Goal: Task Accomplishment & Management: Manage account settings

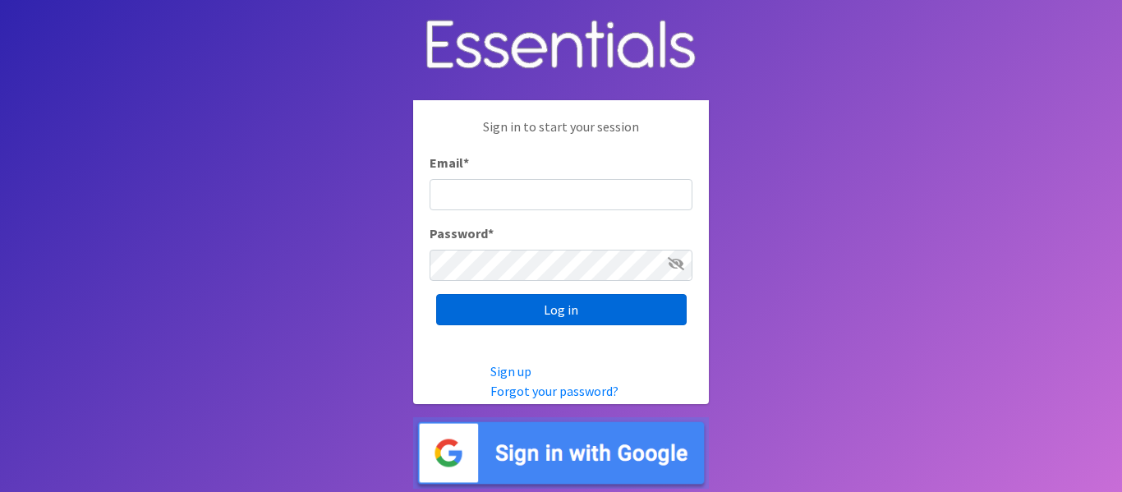
type input "info@marylanddiaperbank.org"
click at [512, 297] on input "Log in" at bounding box center [561, 309] width 251 height 31
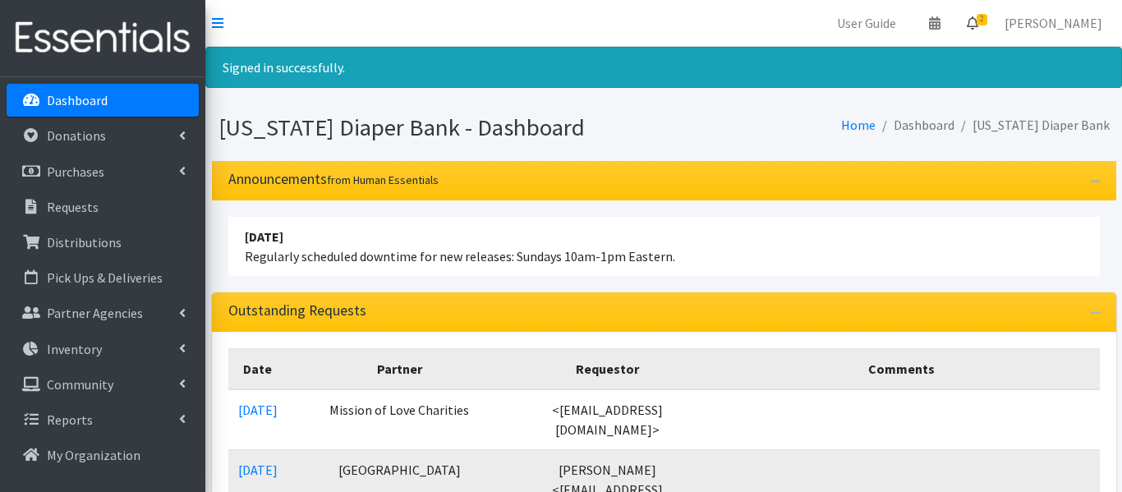
click at [978, 26] on icon at bounding box center [972, 22] width 11 height 13
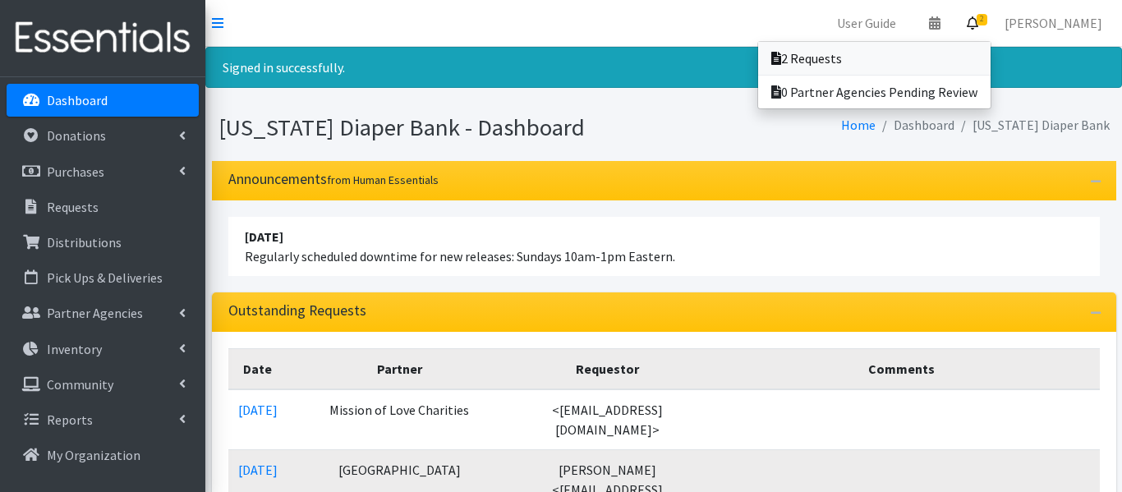
click at [937, 57] on link "2 Requests" at bounding box center [874, 58] width 232 height 33
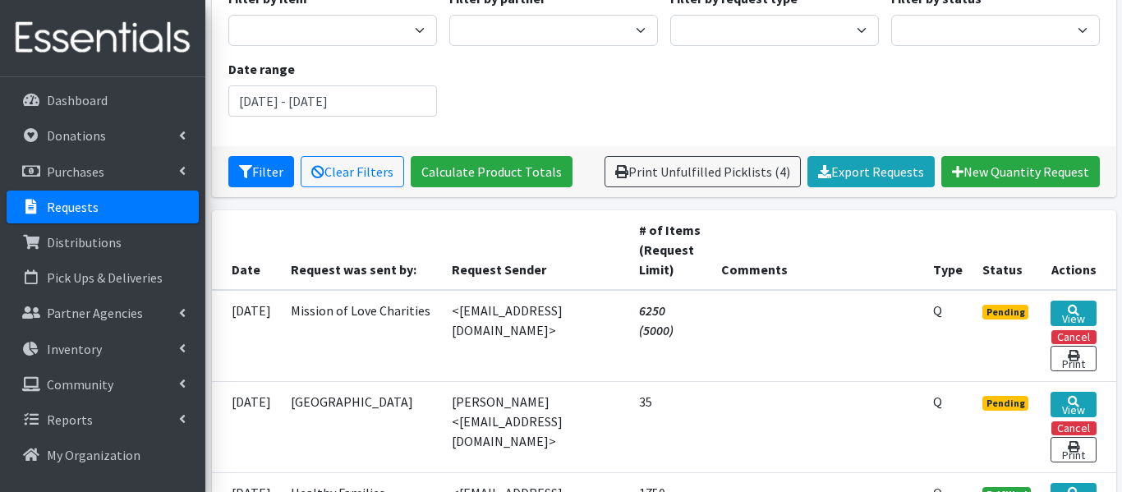
scroll to position [182, 0]
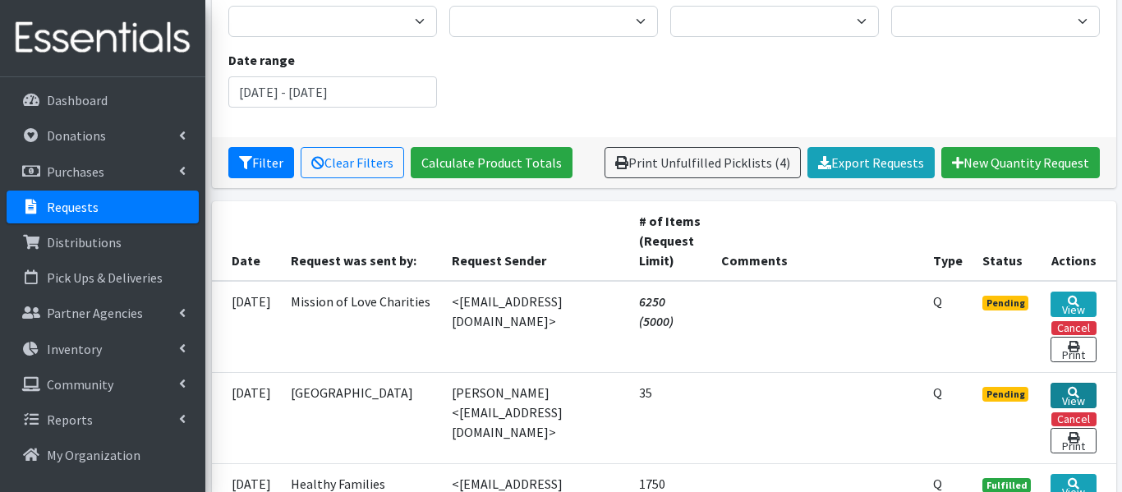
click at [1073, 392] on icon at bounding box center [1073, 392] width 11 height 11
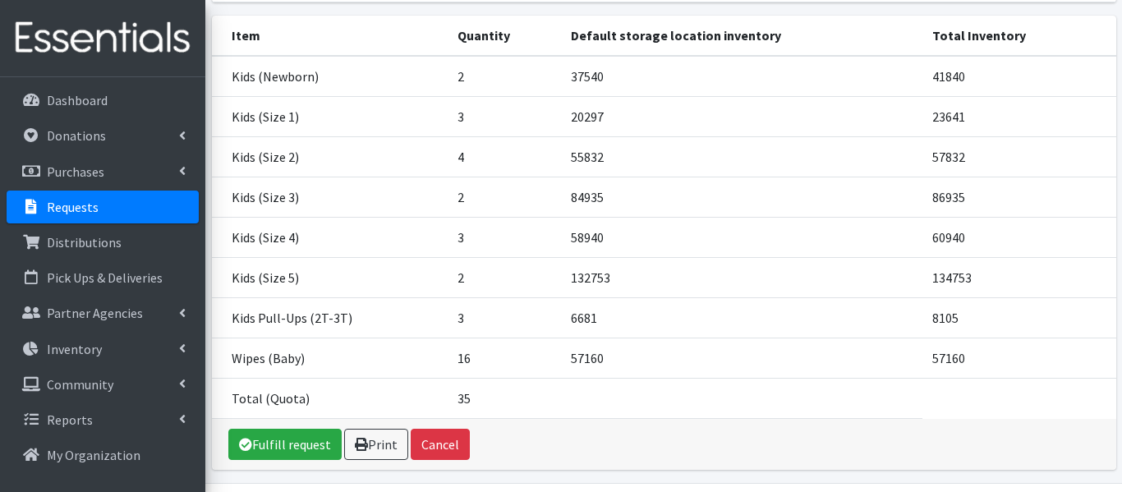
scroll to position [228, 0]
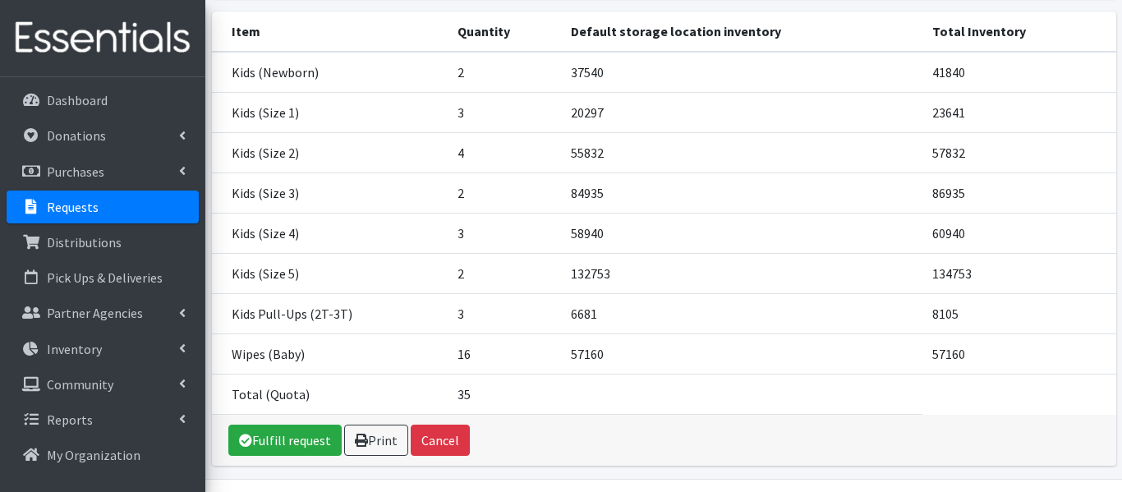
click at [903, 213] on td "84935" at bounding box center [741, 192] width 361 height 40
click at [287, 456] on link "Fulfill request" at bounding box center [284, 440] width 113 height 31
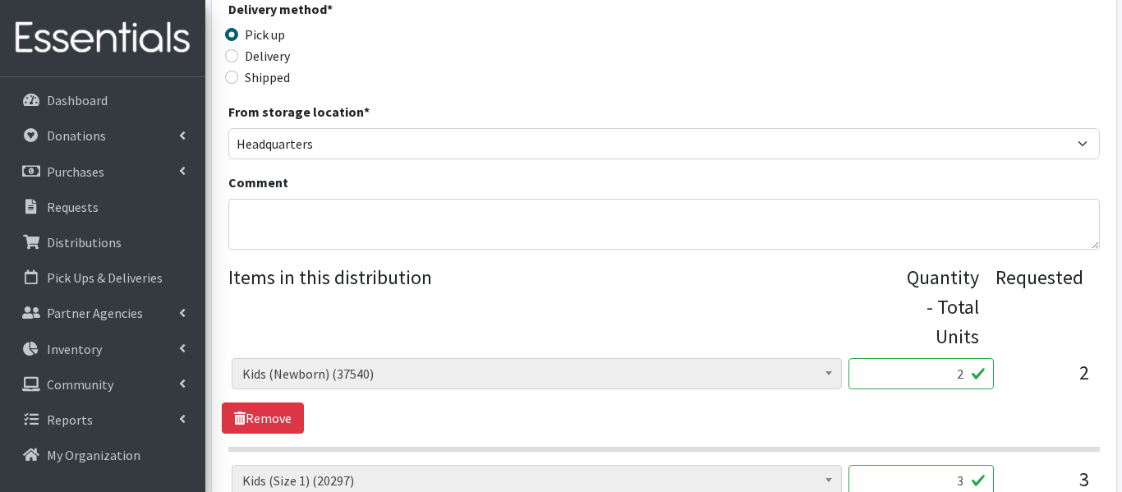
scroll to position [439, 0]
click at [966, 373] on input "2" at bounding box center [920, 372] width 145 height 31
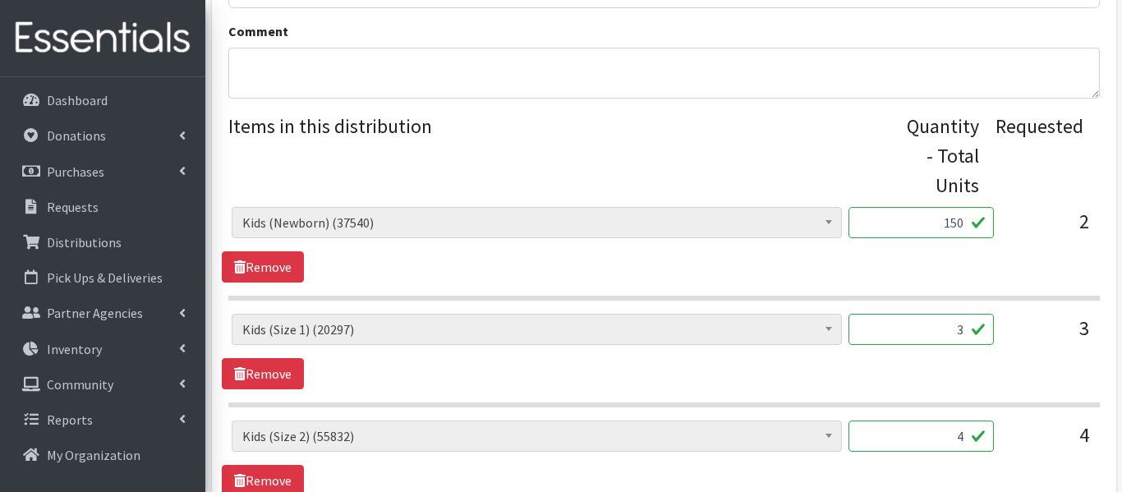
scroll to position [591, 0]
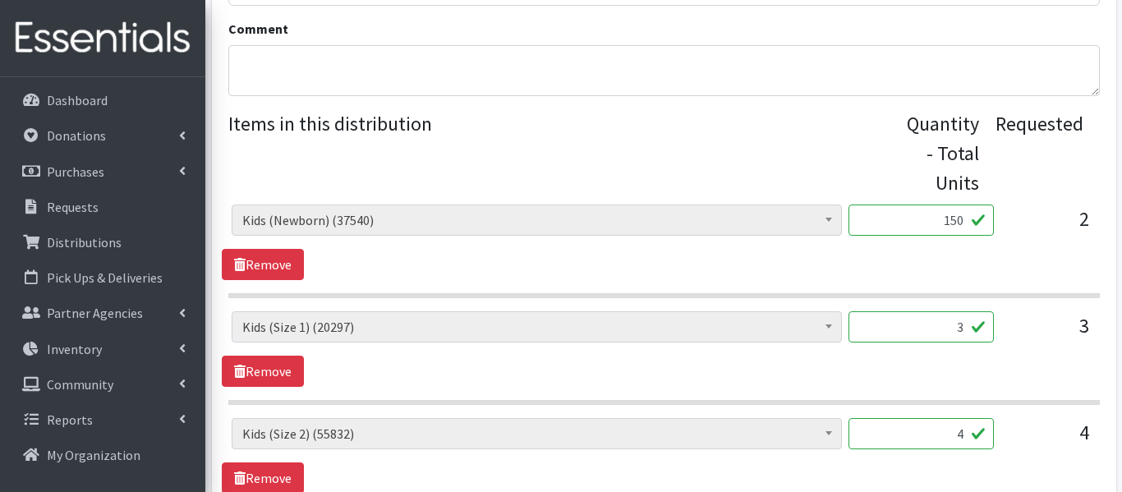
type input "150"
click at [962, 323] on input "3" at bounding box center [920, 326] width 145 height 31
type input "3"
type input "200"
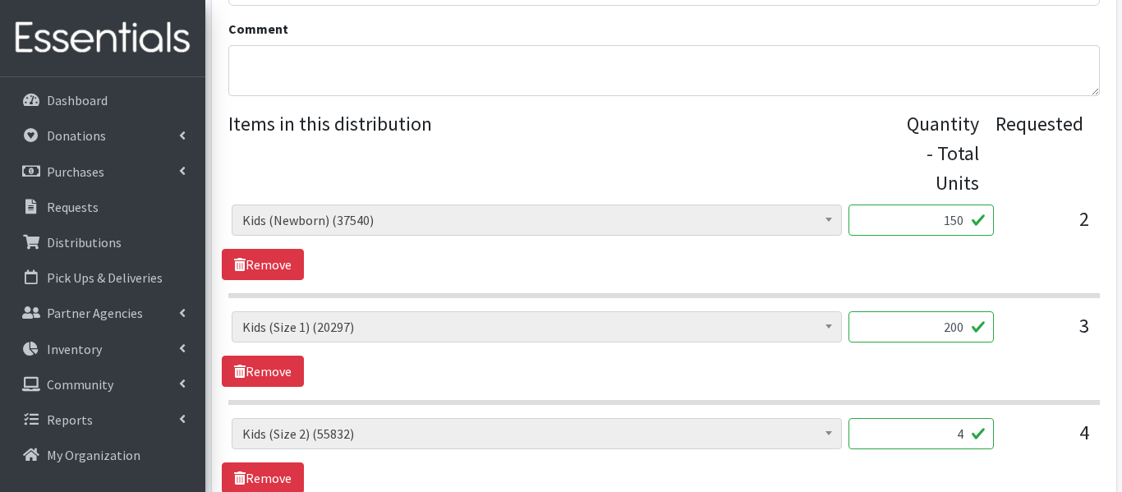
click at [967, 433] on input "4" at bounding box center [920, 433] width 145 height 31
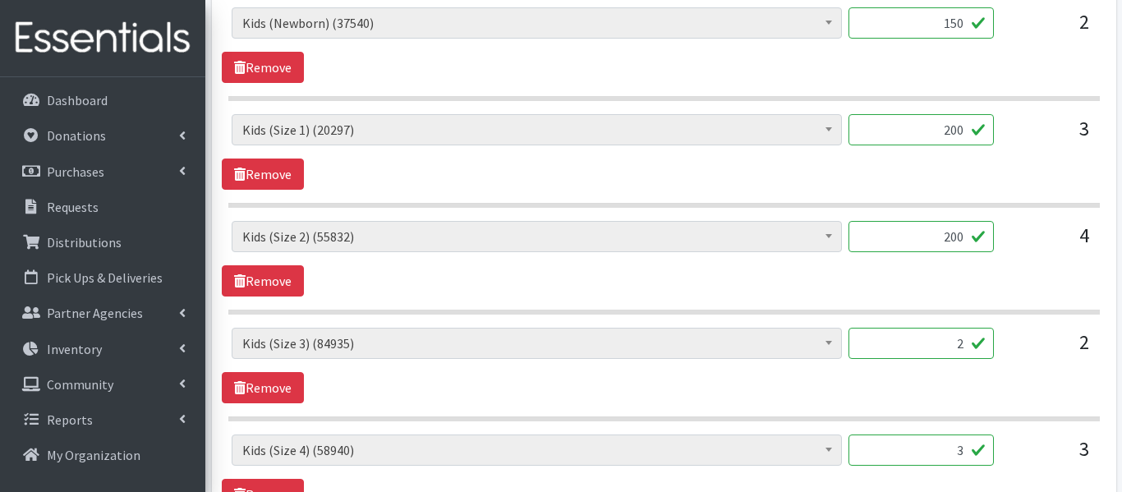
scroll to position [790, 0]
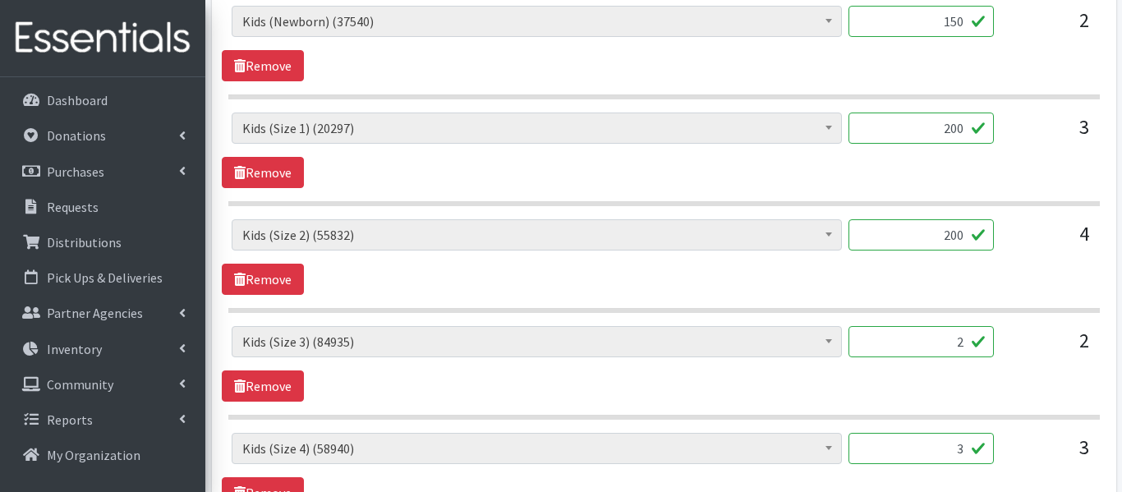
type input "200"
click at [967, 343] on input "2" at bounding box center [920, 341] width 145 height 31
type input "2"
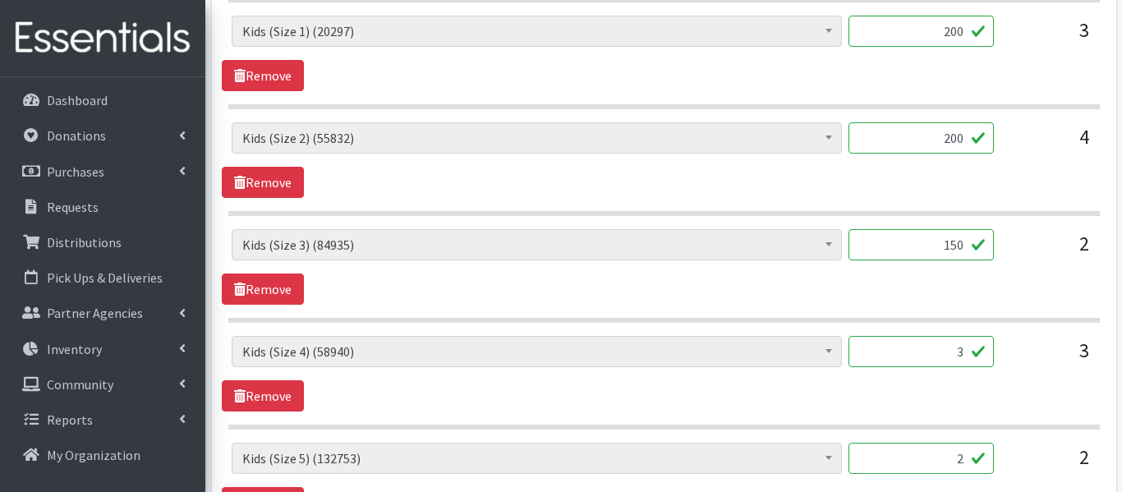
scroll to position [893, 0]
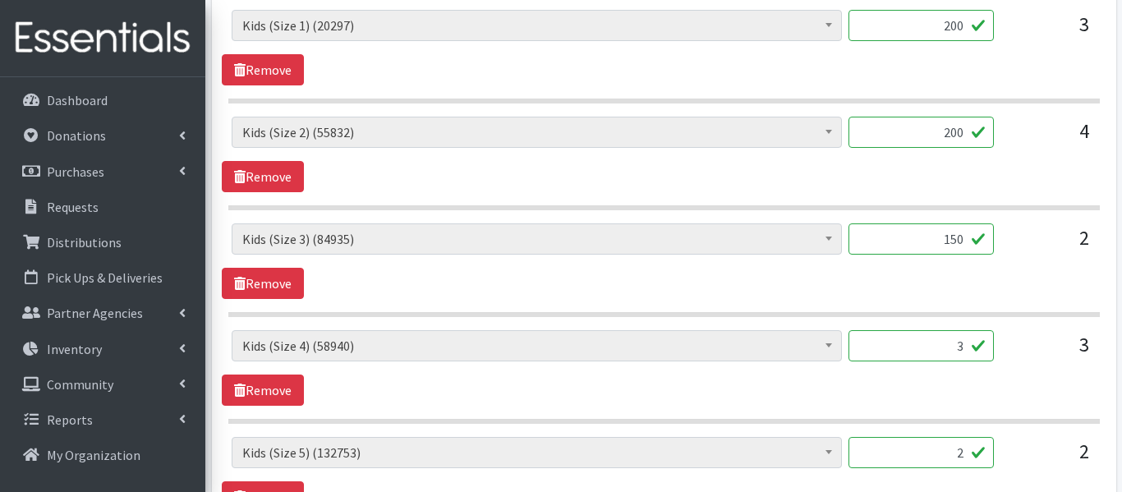
type input "150"
click at [965, 347] on input "3" at bounding box center [920, 345] width 145 height 31
click at [945, 346] on input "3150" at bounding box center [920, 345] width 145 height 31
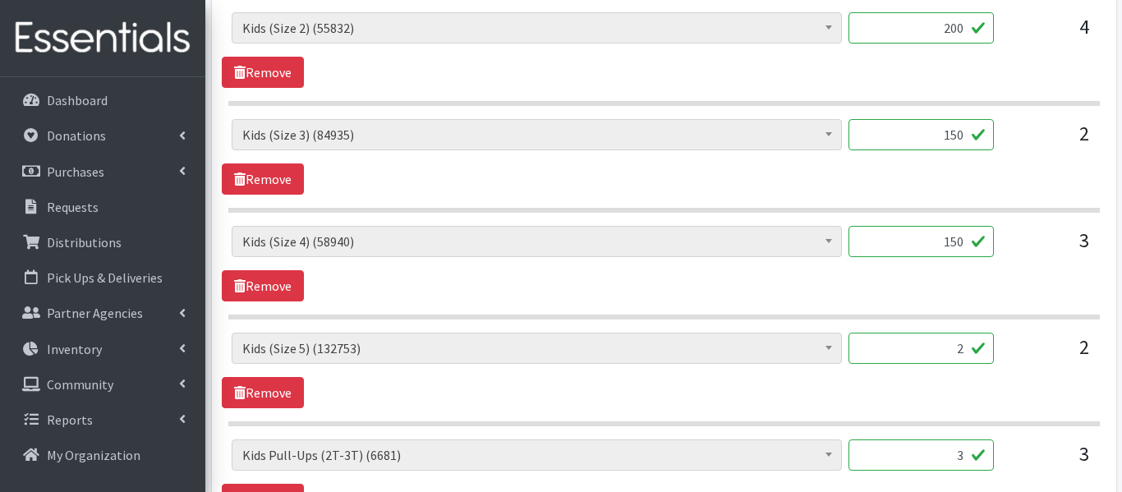
scroll to position [1000, 0]
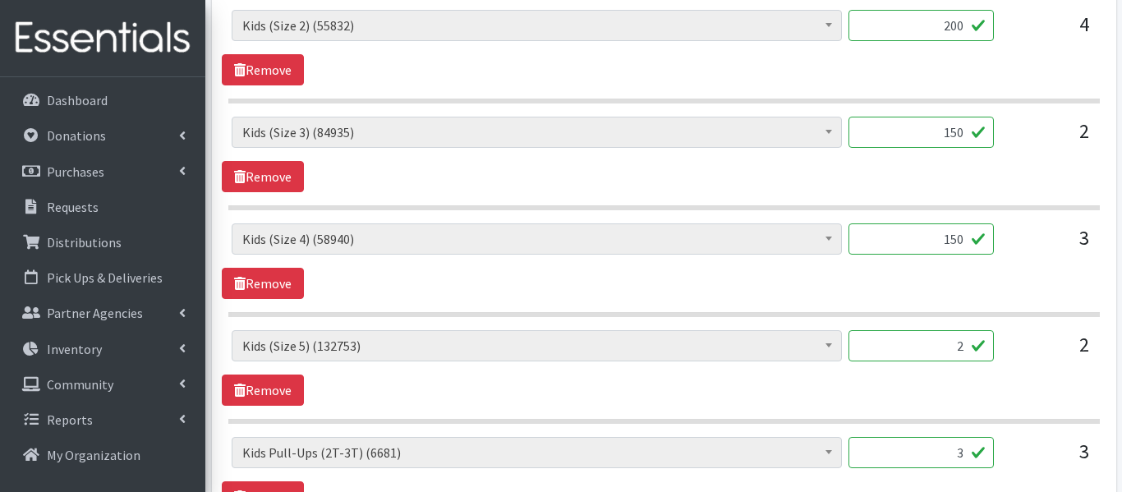
type input "150"
click at [962, 347] on input "2" at bounding box center [920, 345] width 145 height 31
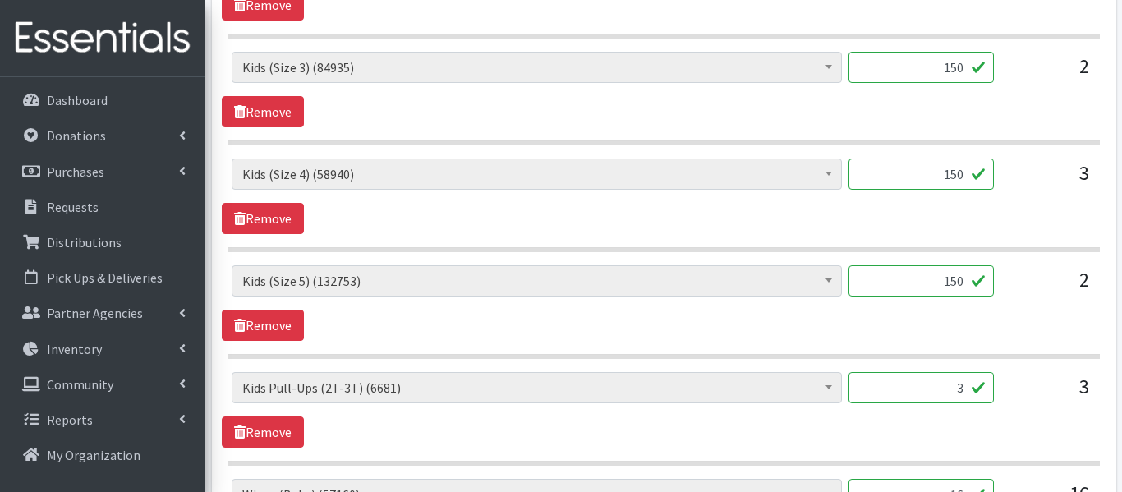
scroll to position [1067, 0]
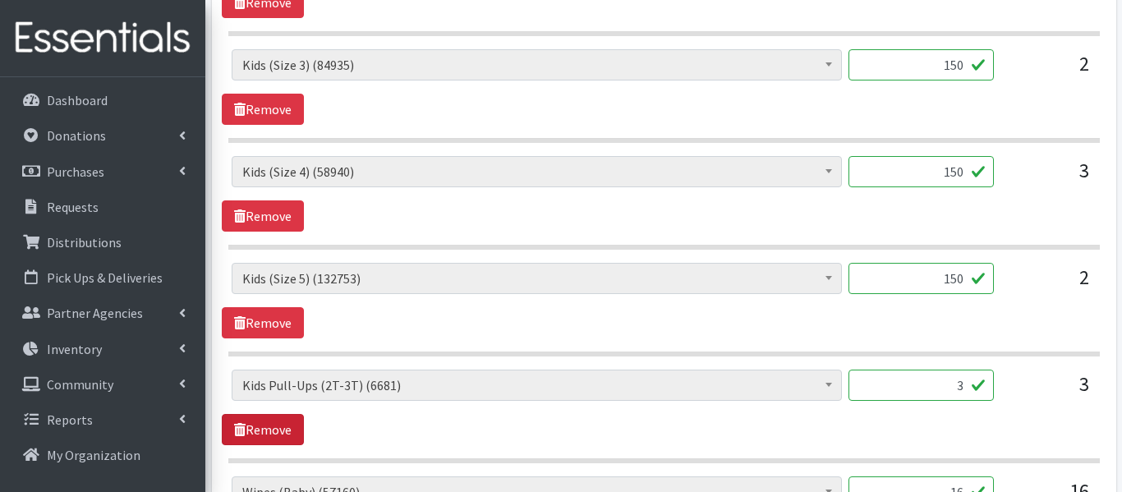
type input "150"
click at [268, 425] on link "Remove" at bounding box center [263, 429] width 82 height 31
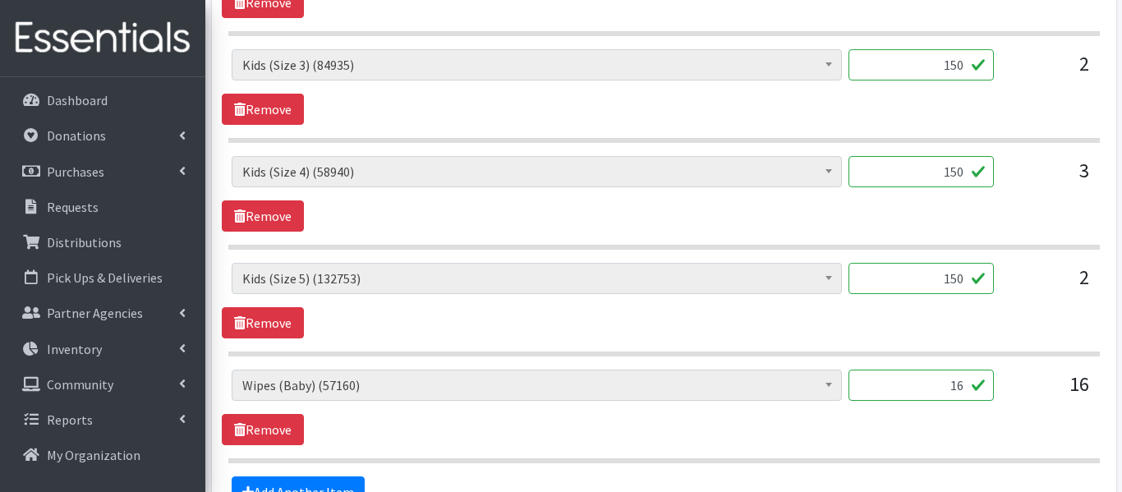
click at [964, 386] on input "16" at bounding box center [920, 385] width 145 height 31
type input "1"
type input "7"
type input "1440"
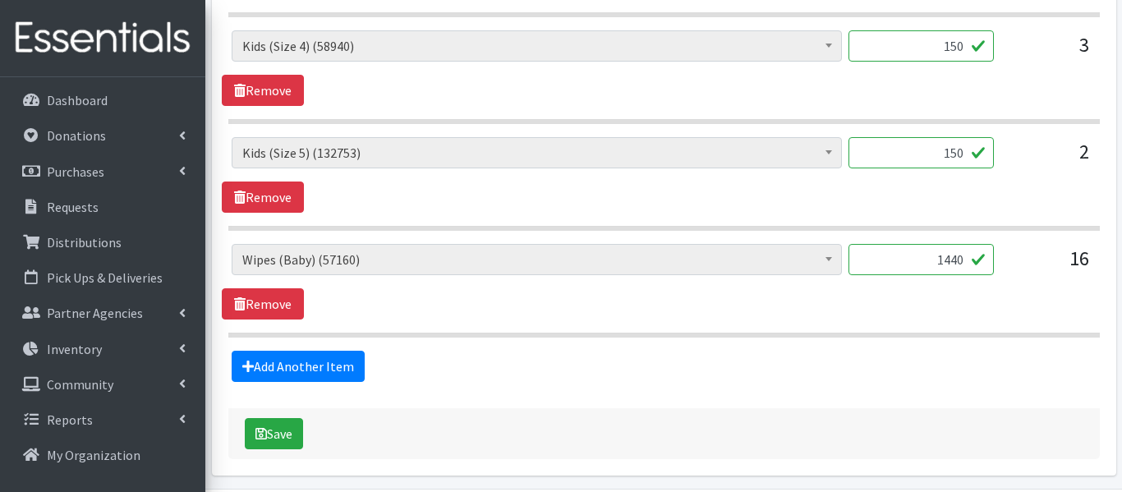
scroll to position [1195, 0]
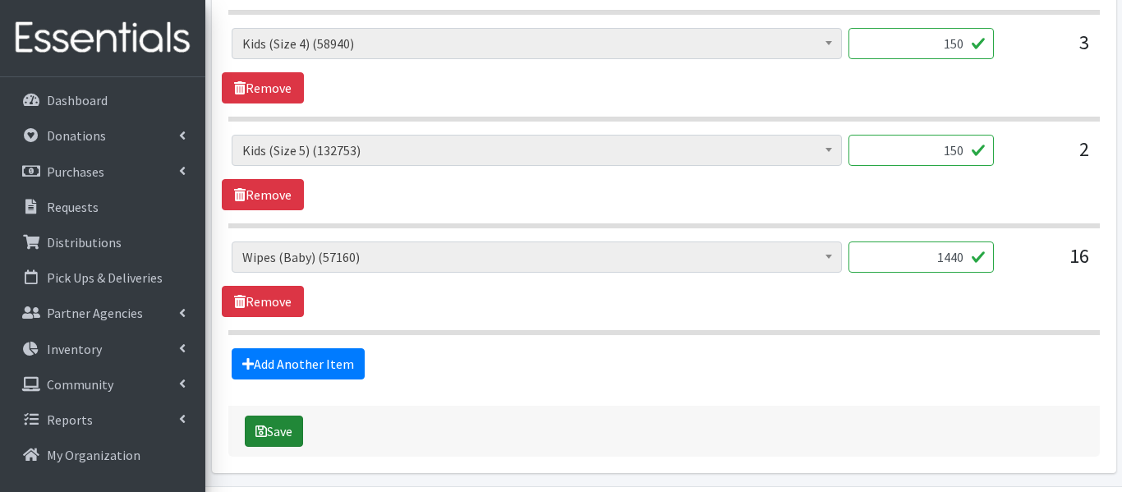
click at [297, 437] on button "Save" at bounding box center [274, 431] width 58 height 31
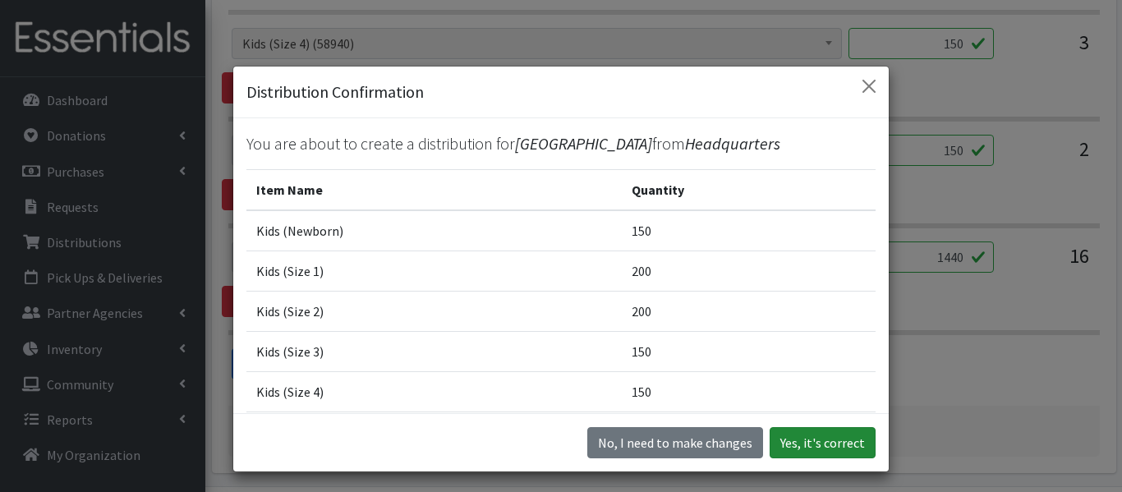
click button "Yes, it's correct"
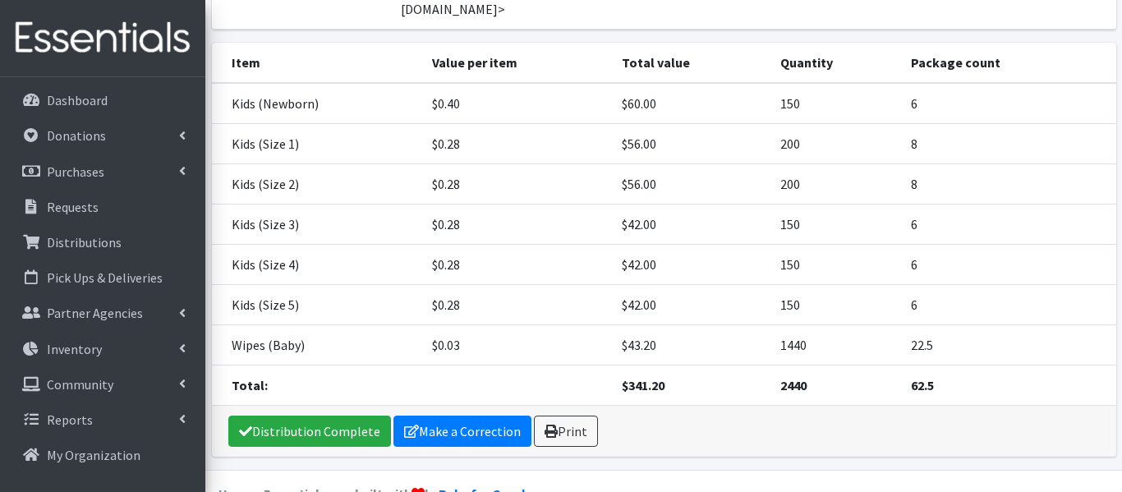
scroll to position [214, 0]
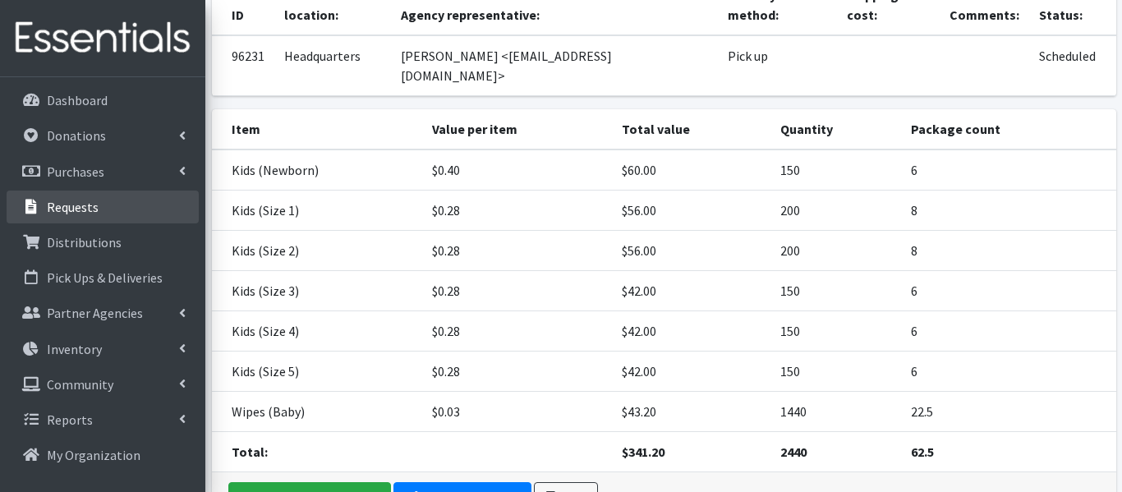
click link "Requests"
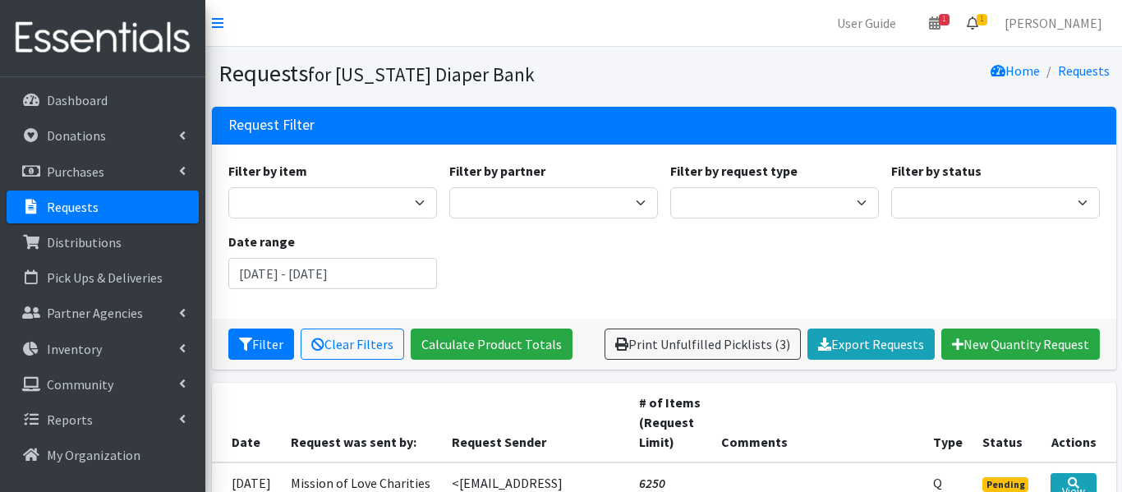
click at [987, 20] on span "1" at bounding box center [982, 19] width 11 height 11
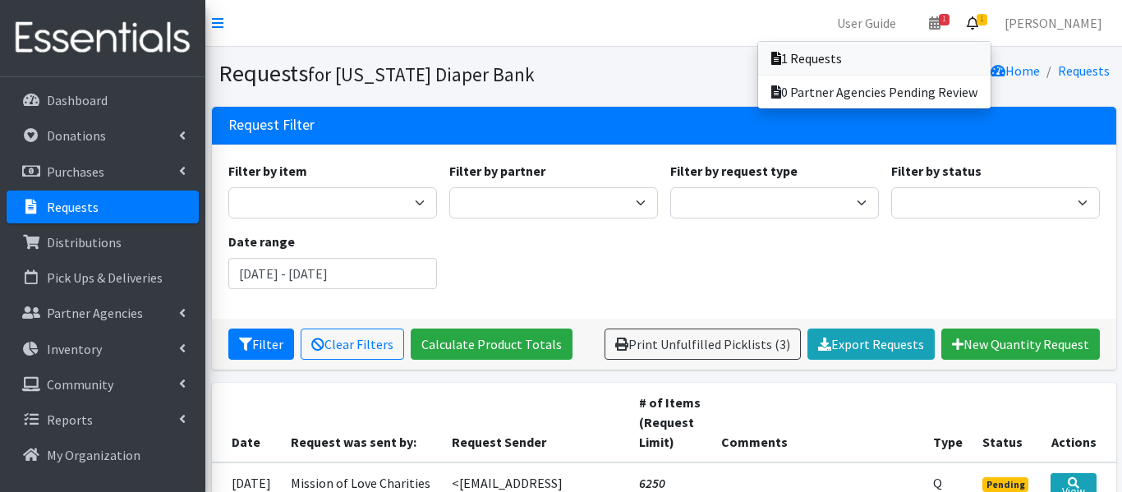
click at [876, 50] on link "1 Requests" at bounding box center [874, 58] width 232 height 33
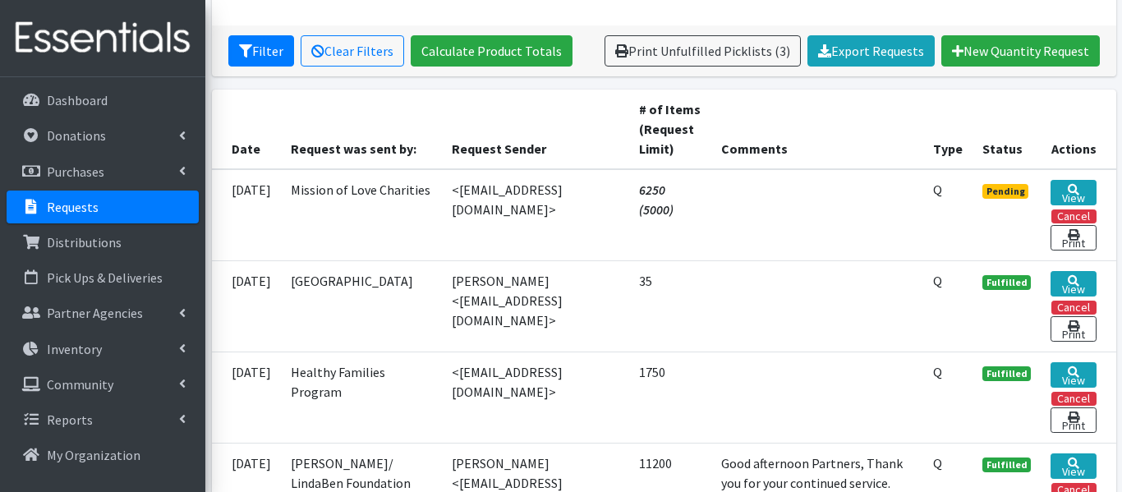
scroll to position [297, 0]
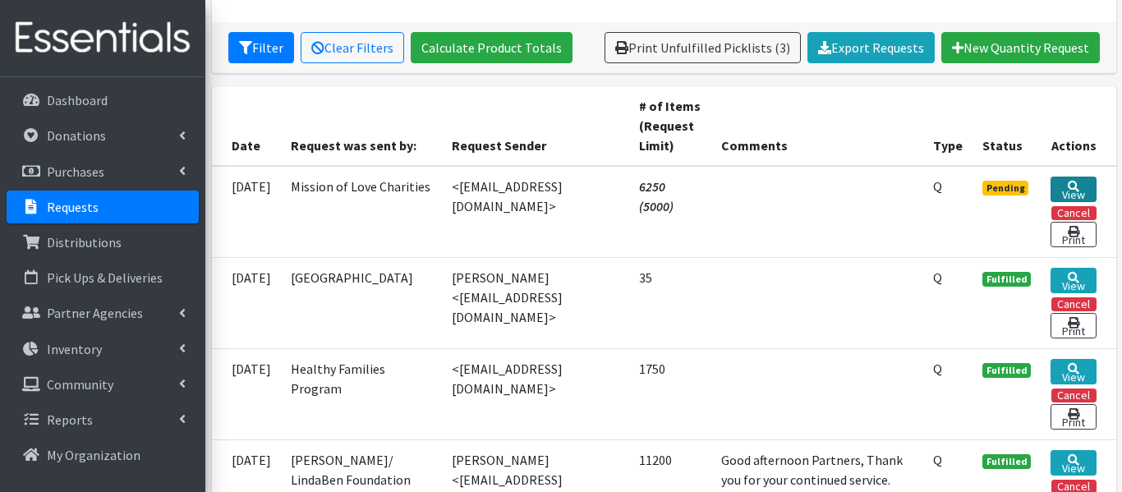
click at [1083, 179] on link "View" at bounding box center [1073, 189] width 45 height 25
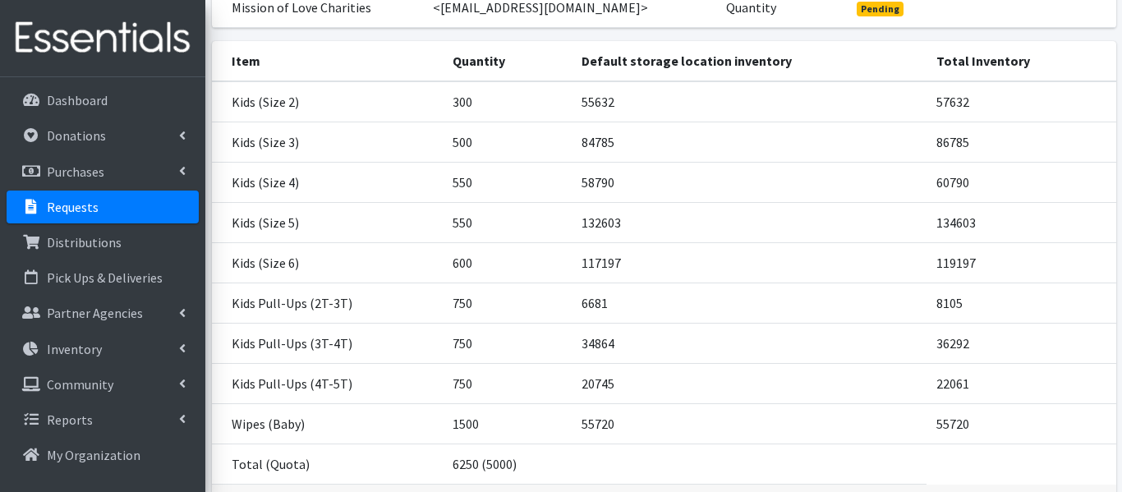
scroll to position [335, 0]
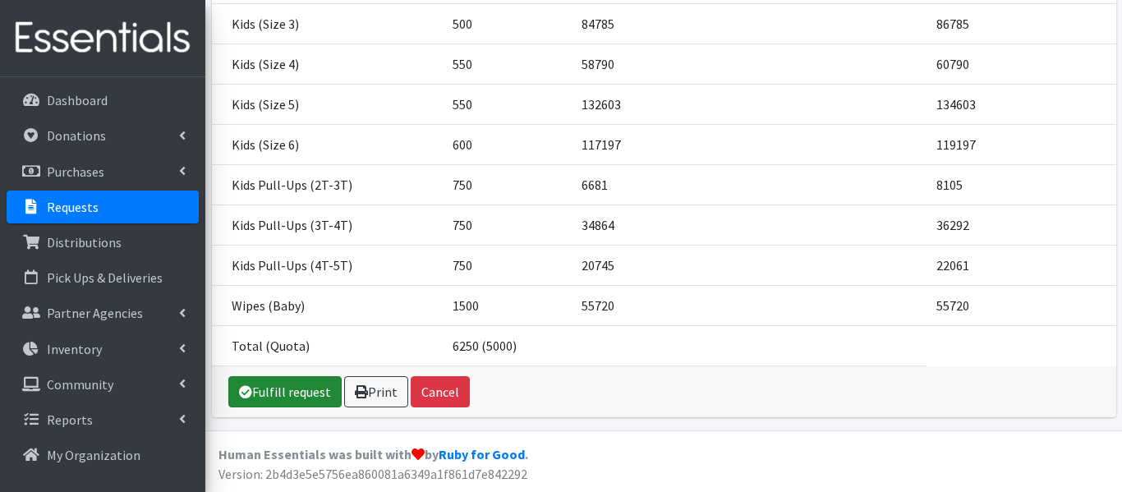
click at [283, 387] on link "Fulfill request" at bounding box center [284, 391] width 113 height 31
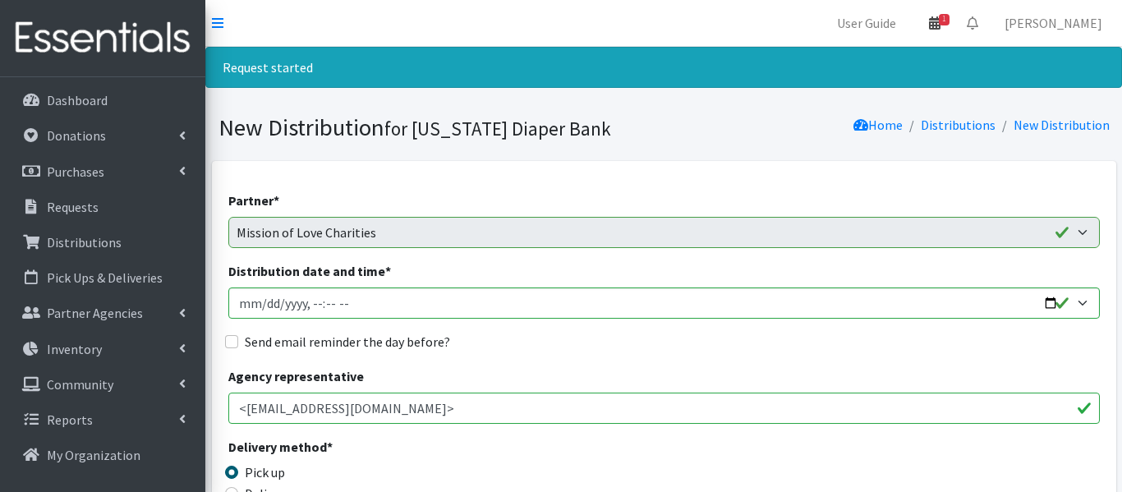
click at [954, 30] on link "1" at bounding box center [935, 23] width 38 height 33
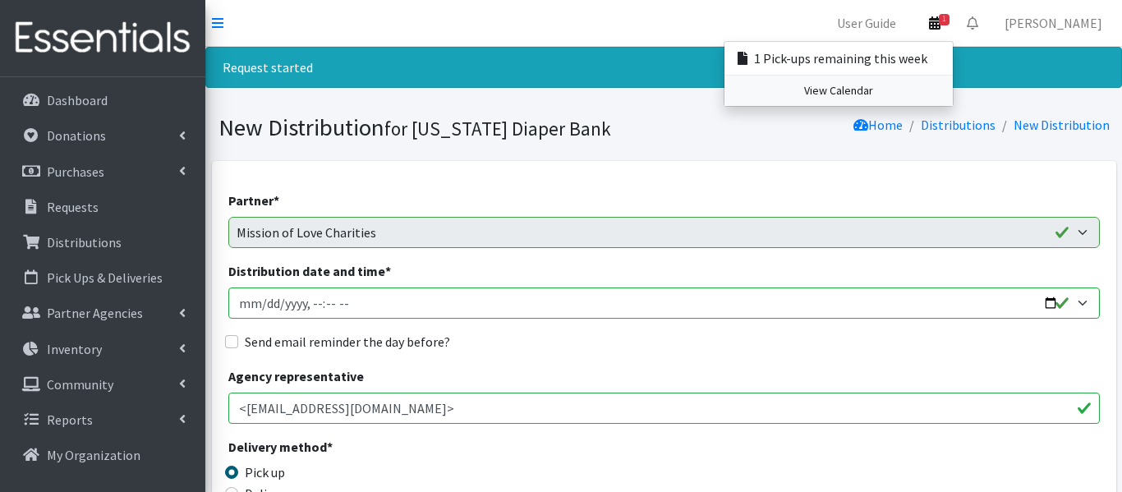
click at [926, 90] on link "View Calendar" at bounding box center [838, 91] width 228 height 30
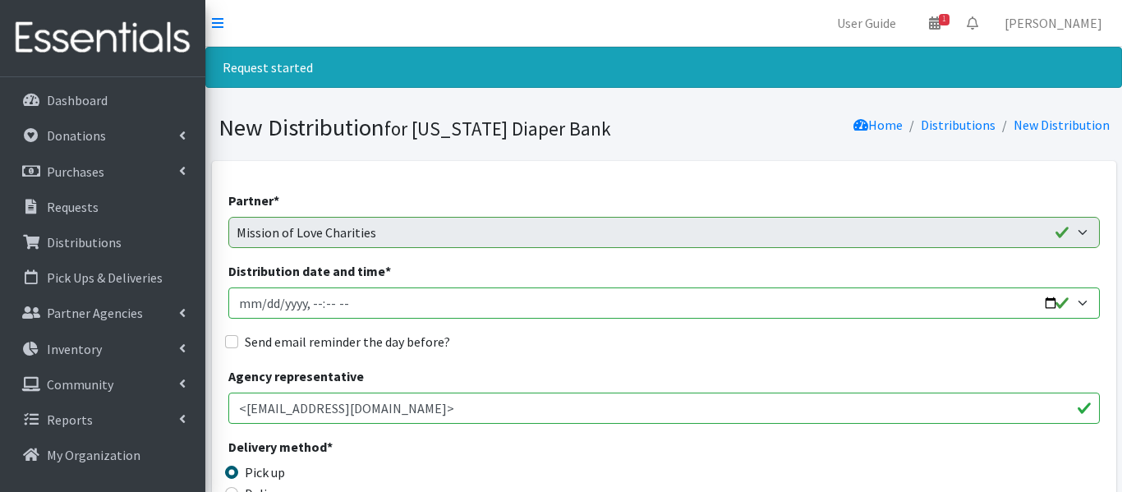
click at [261, 307] on input "Distribution date and time *" at bounding box center [663, 302] width 871 height 31
click at [310, 306] on input "Distribution date and time *" at bounding box center [663, 302] width 871 height 31
type input "[DATE]T10:30"
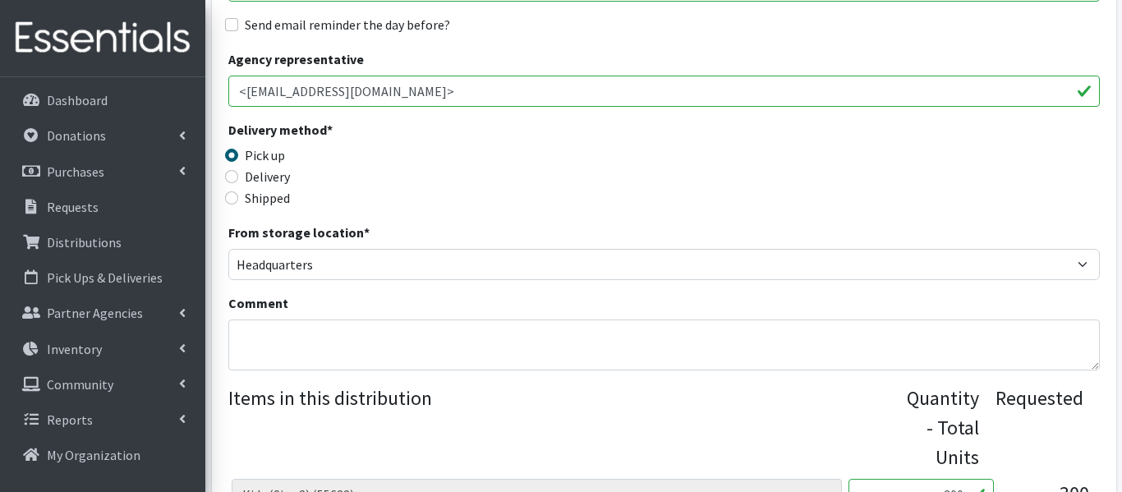
scroll to position [205, 0]
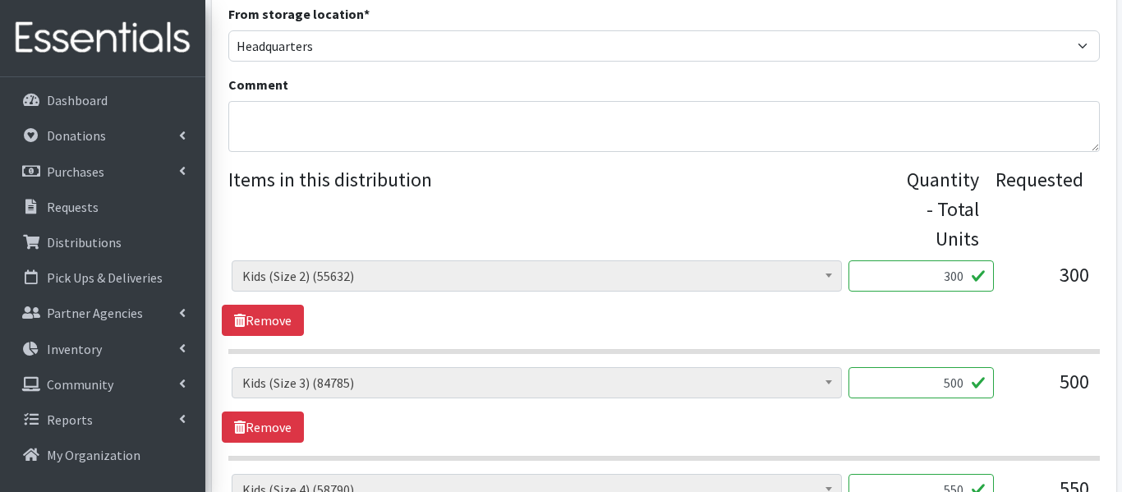
click at [313, 368] on span "Kids (Size 3) (84785)" at bounding box center [537, 382] width 610 height 31
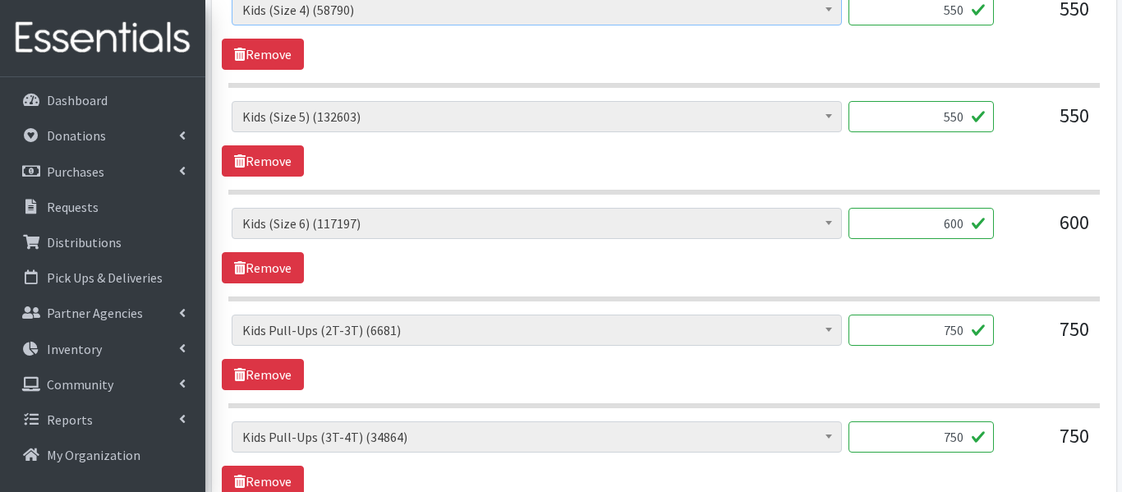
scroll to position [1017, 0]
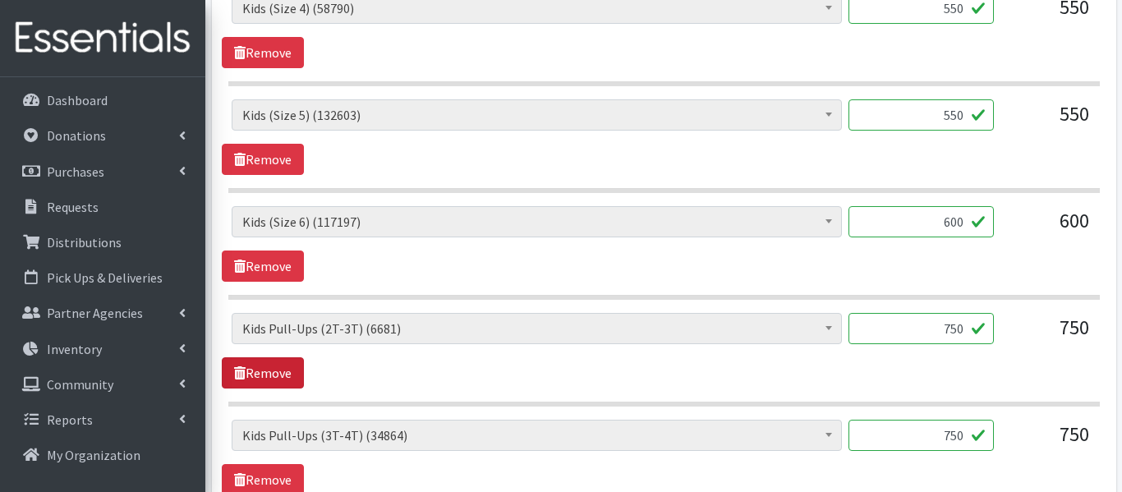
click at [247, 372] on link "Remove" at bounding box center [263, 372] width 82 height 31
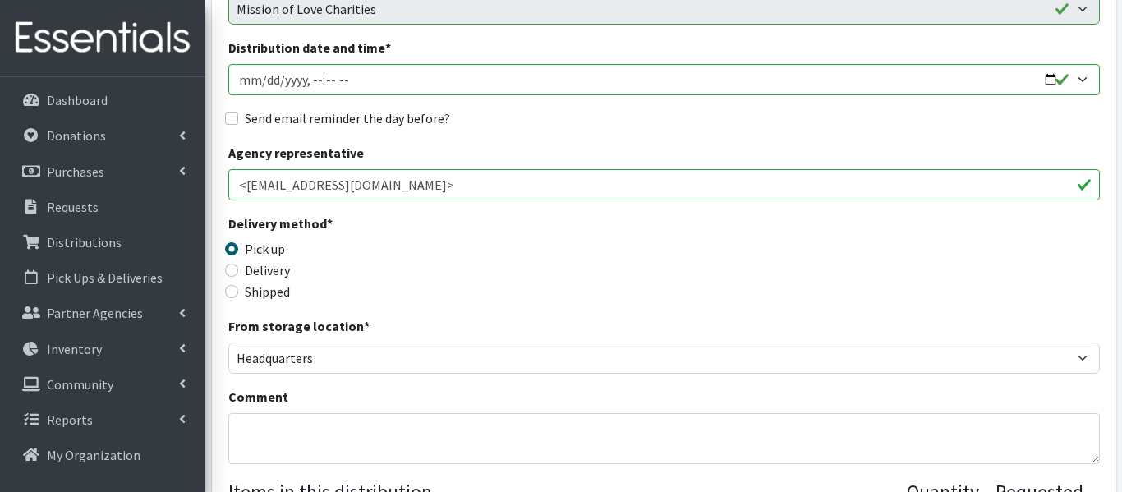
scroll to position [209, 0]
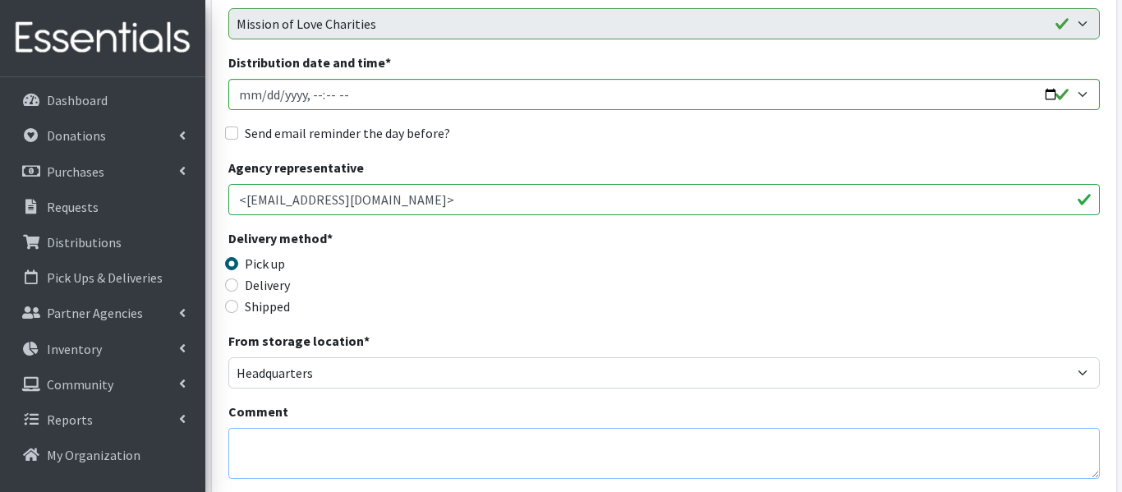
click at [243, 444] on textarea "Comment" at bounding box center [663, 453] width 871 height 51
type textarea "2t out-of-stock"
click at [581, 405] on div "Comment 2t out-of-stock" at bounding box center [663, 440] width 871 height 77
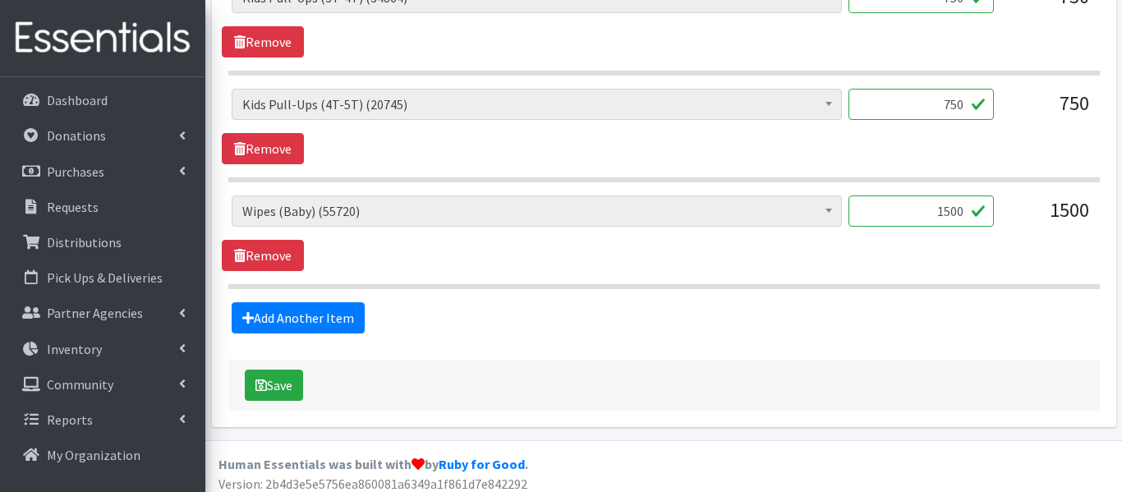
scroll to position [1358, 0]
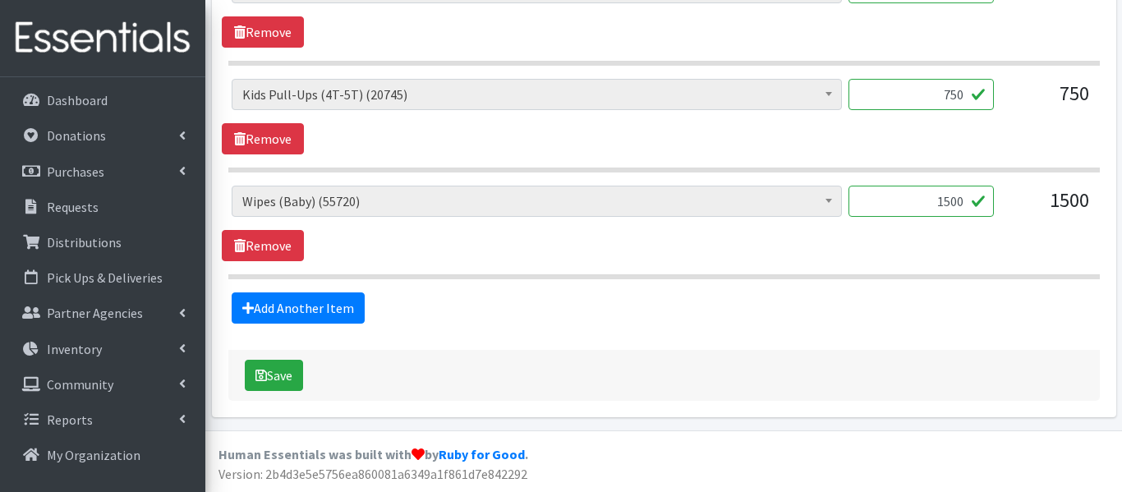
click at [961, 201] on input "1500" at bounding box center [920, 201] width 145 height 31
type input "1"
type input "2800"
click at [285, 374] on button "Save" at bounding box center [274, 375] width 58 height 31
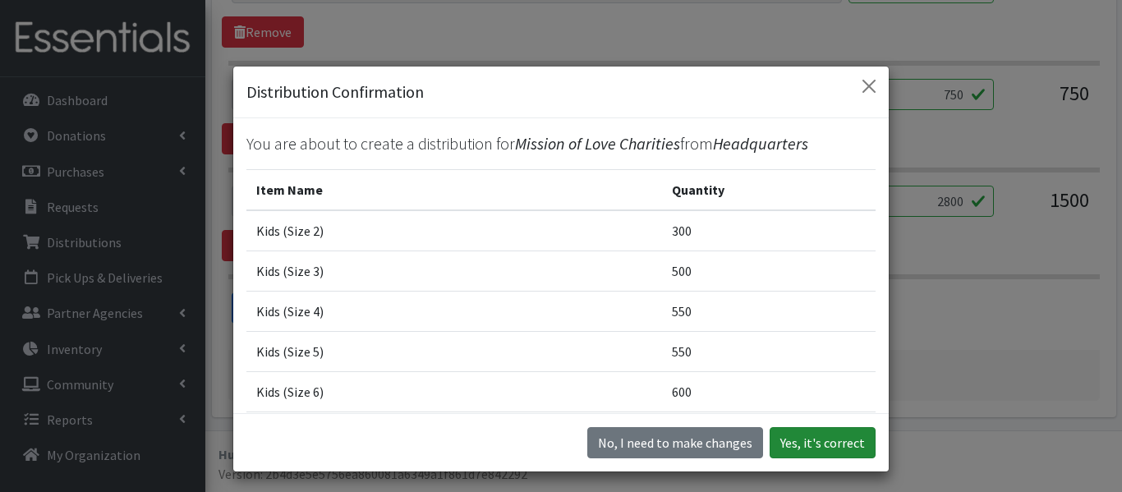
click at [790, 438] on button "Yes, it's correct" at bounding box center [823, 442] width 106 height 31
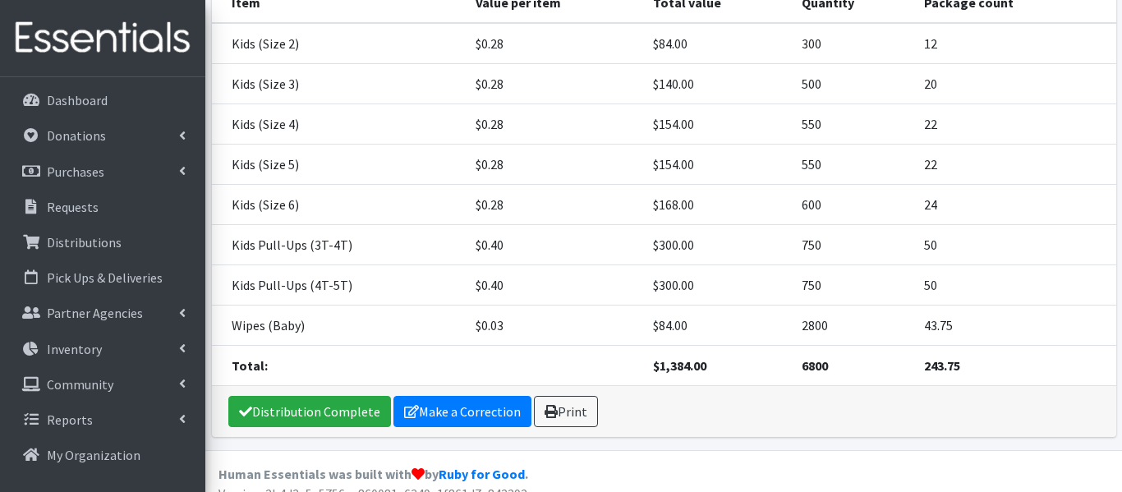
scroll to position [320, 0]
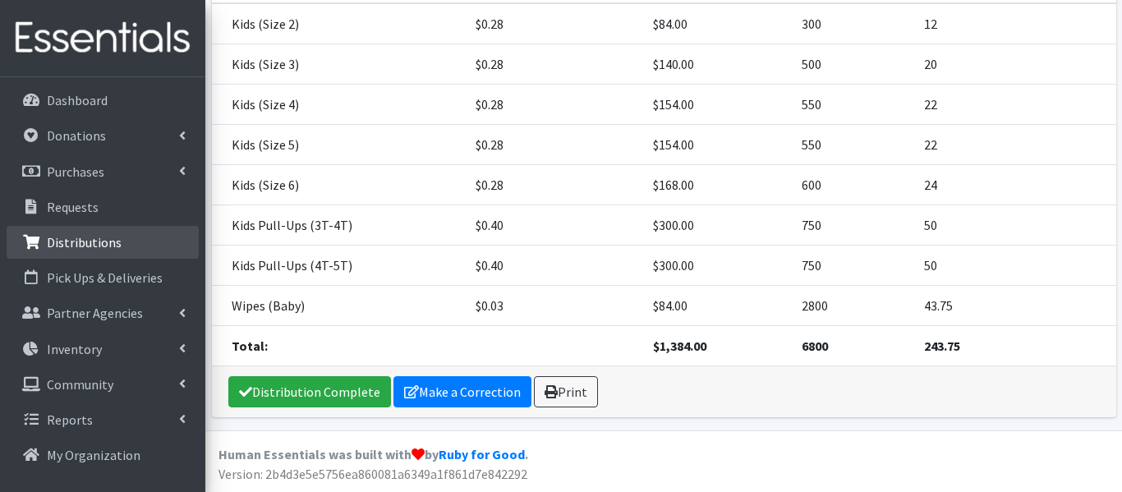
click at [85, 246] on p "Distributions" at bounding box center [84, 242] width 75 height 16
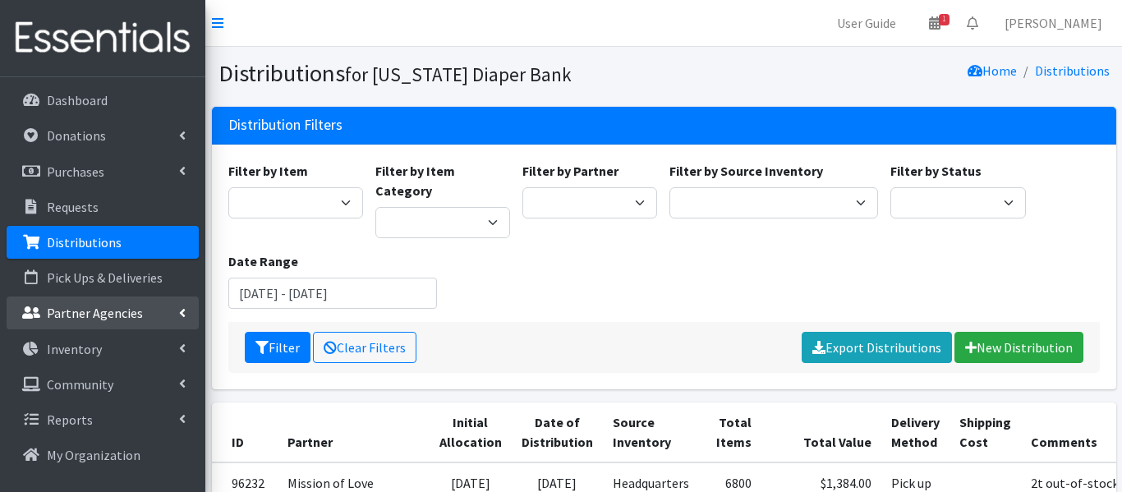
click at [186, 327] on link "Partner Agencies" at bounding box center [103, 313] width 192 height 33
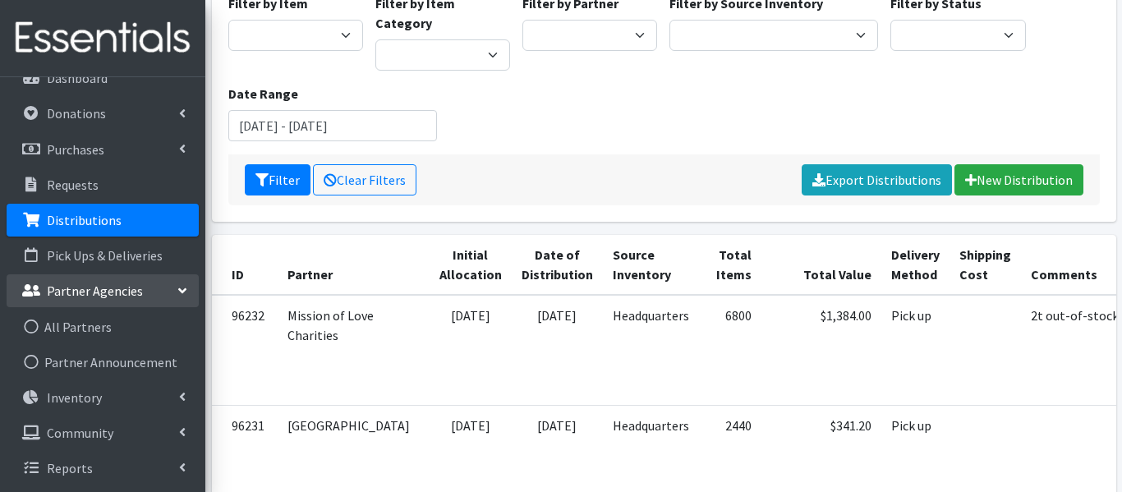
scroll to position [175, 0]
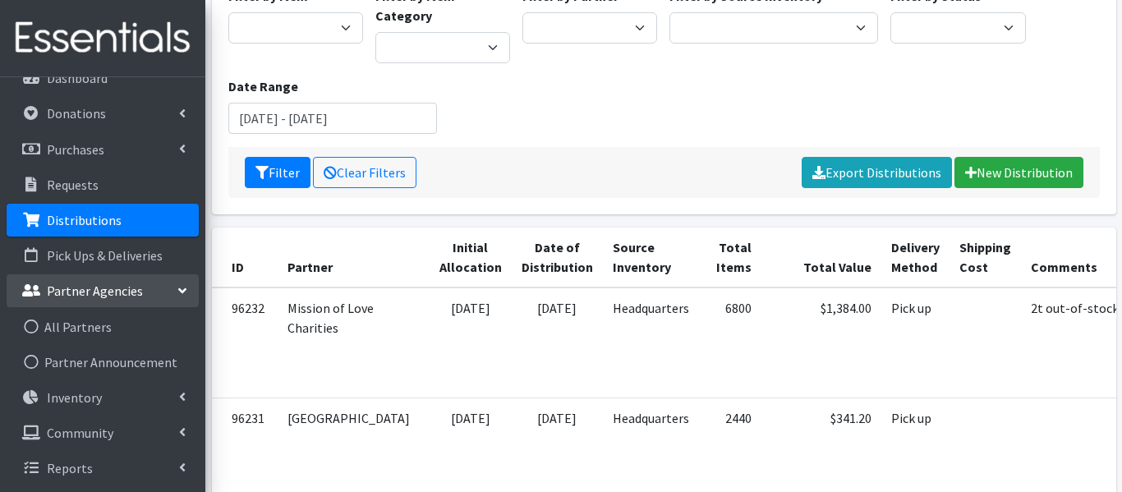
click at [285, 400] on td "[GEOGRAPHIC_DATA]" at bounding box center [354, 453] width 152 height 110
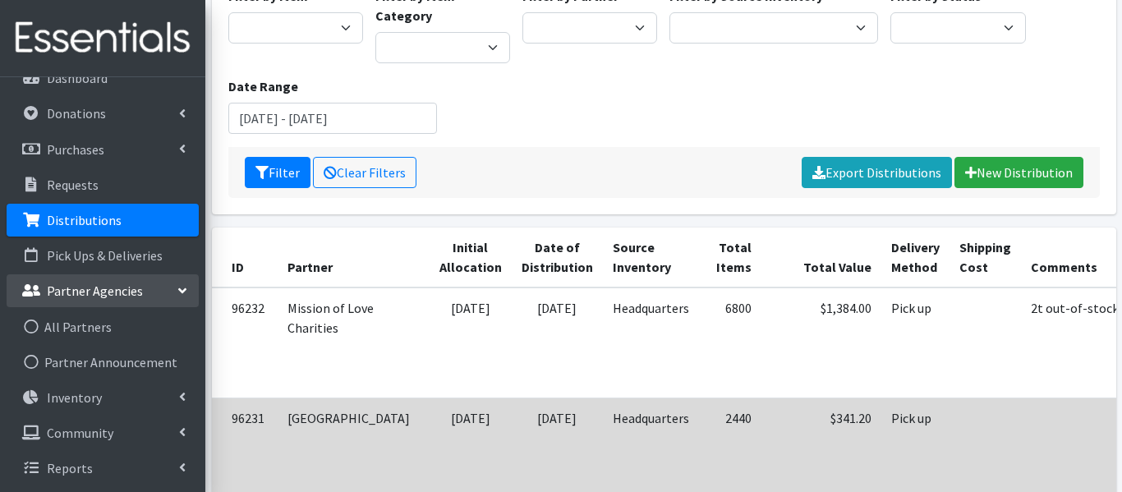
scroll to position [0, 44]
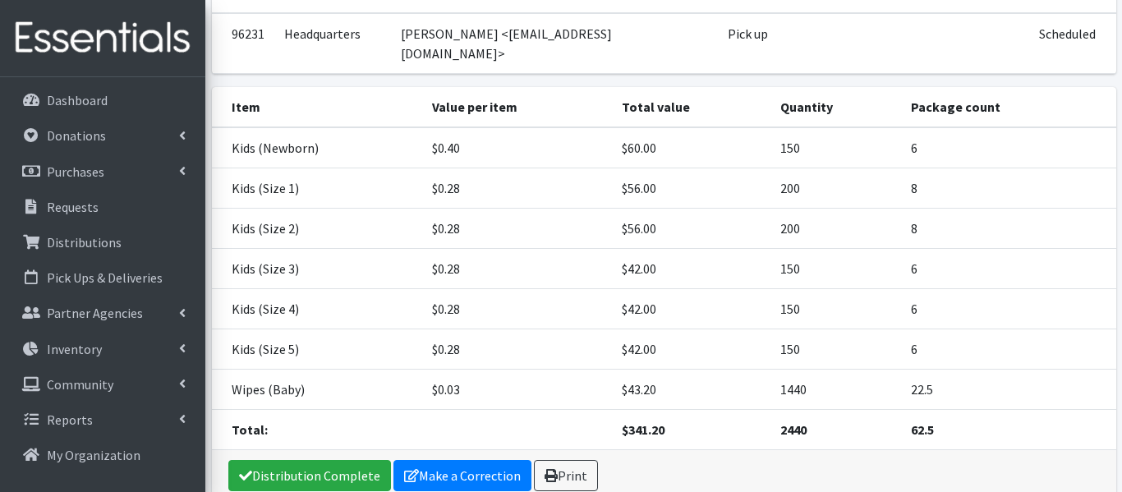
scroll to position [192, 0]
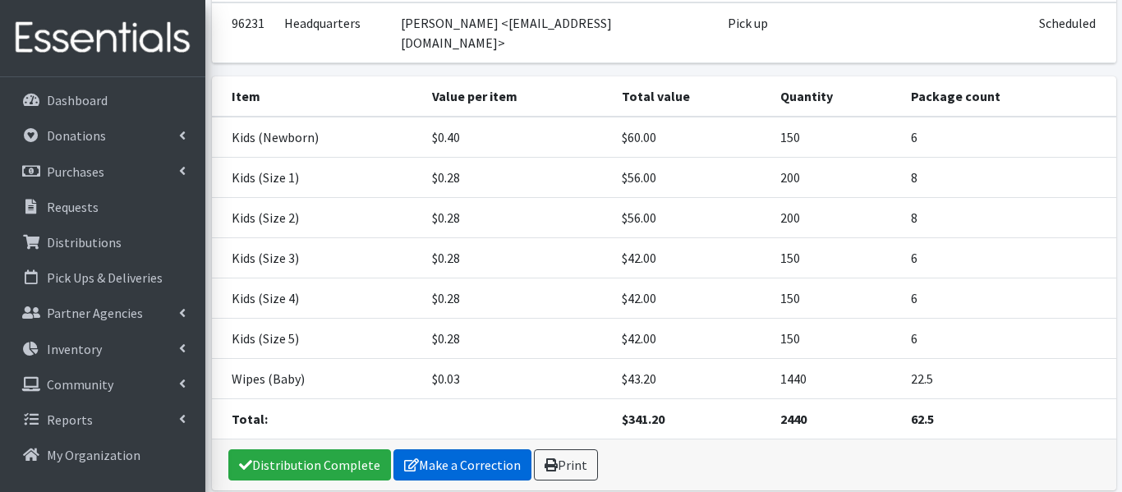
click at [479, 449] on link "Make a Correction" at bounding box center [462, 464] width 138 height 31
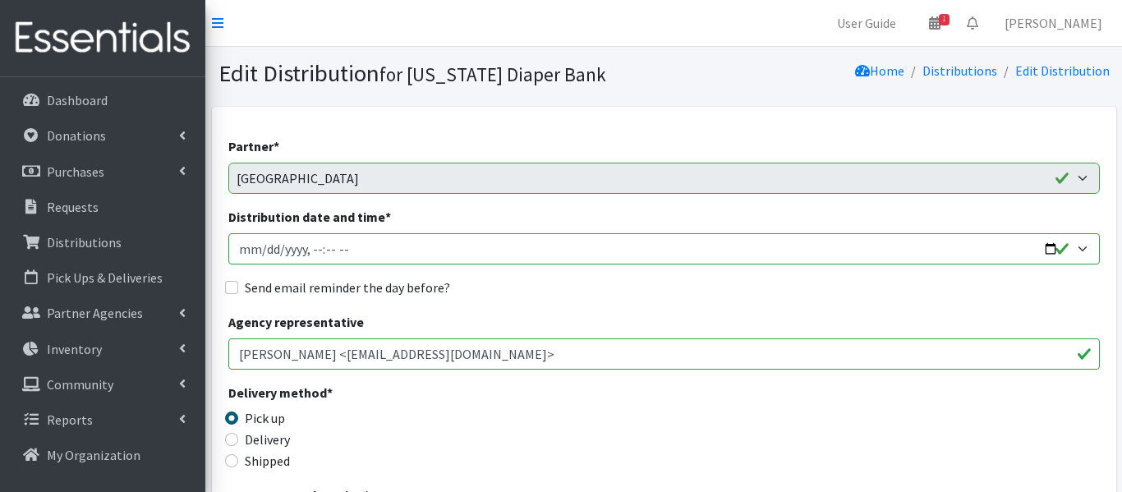
click at [262, 248] on input "Distribution date and time *" at bounding box center [663, 248] width 871 height 31
type input "2025-09-15T23:59"
click at [315, 248] on input "Distribution date and time *" at bounding box center [663, 248] width 871 height 31
click at [177, 287] on link "Pick Ups & Deliveries" at bounding box center [103, 277] width 192 height 33
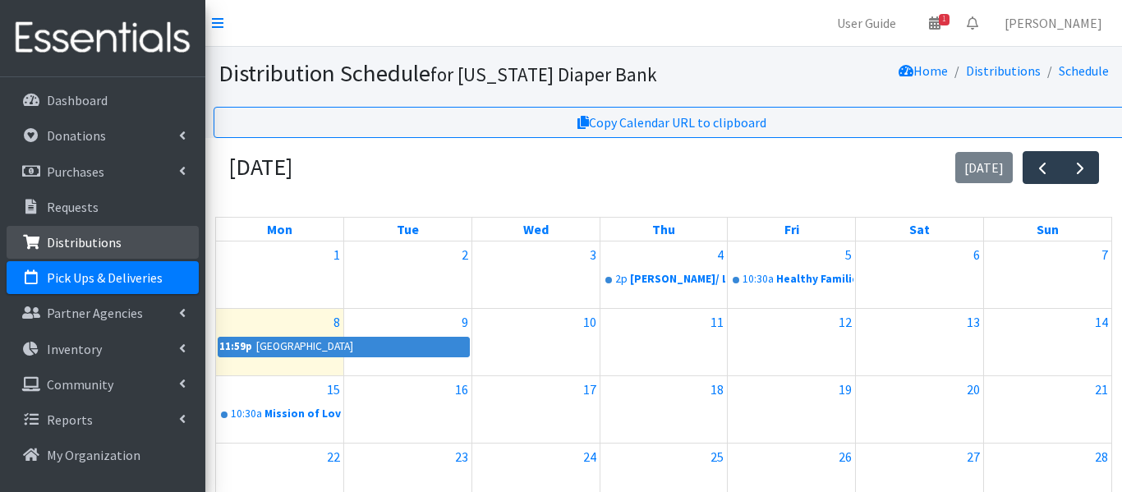
click at [161, 244] on link "Distributions" at bounding box center [103, 242] width 192 height 33
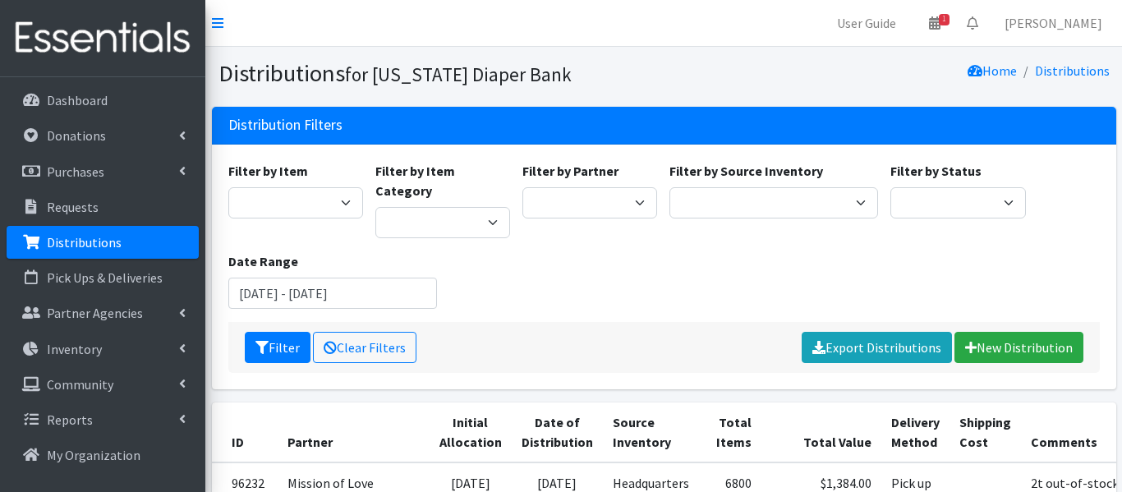
click at [161, 244] on link "Distributions" at bounding box center [103, 242] width 192 height 33
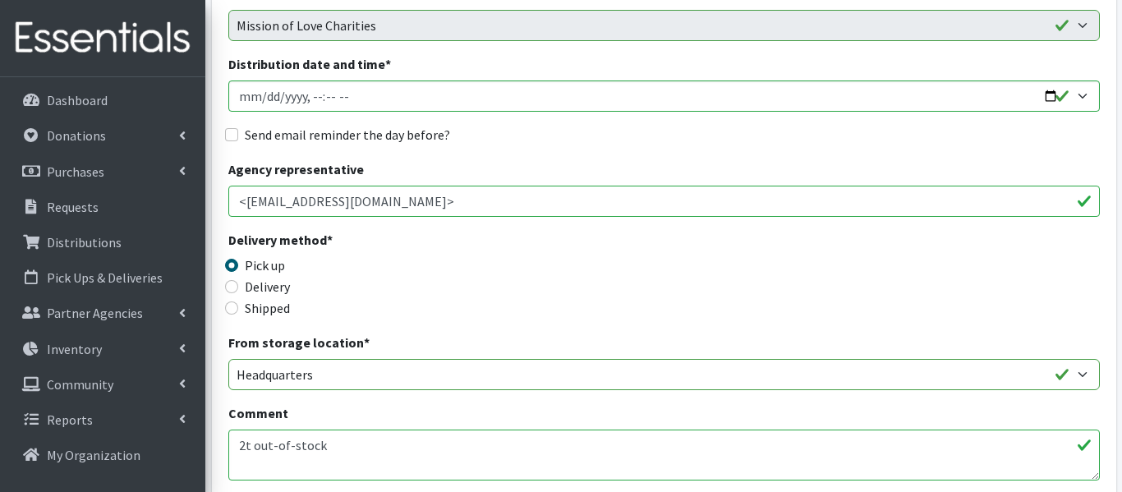
scroll to position [159, 0]
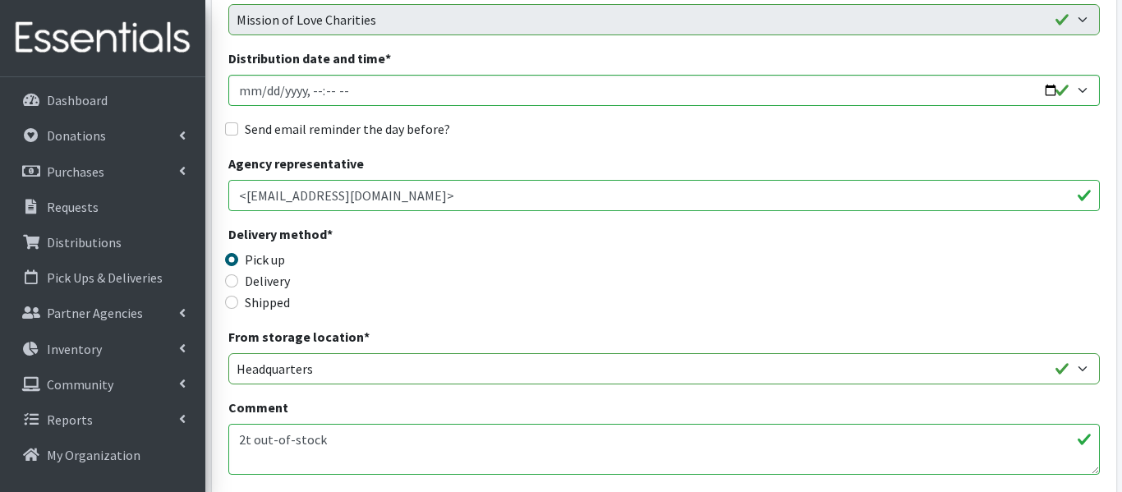
click at [897, 430] on textarea "2t out-of-stock" at bounding box center [663, 449] width 871 height 51
click at [142, 237] on link "Distributions" at bounding box center [103, 242] width 192 height 33
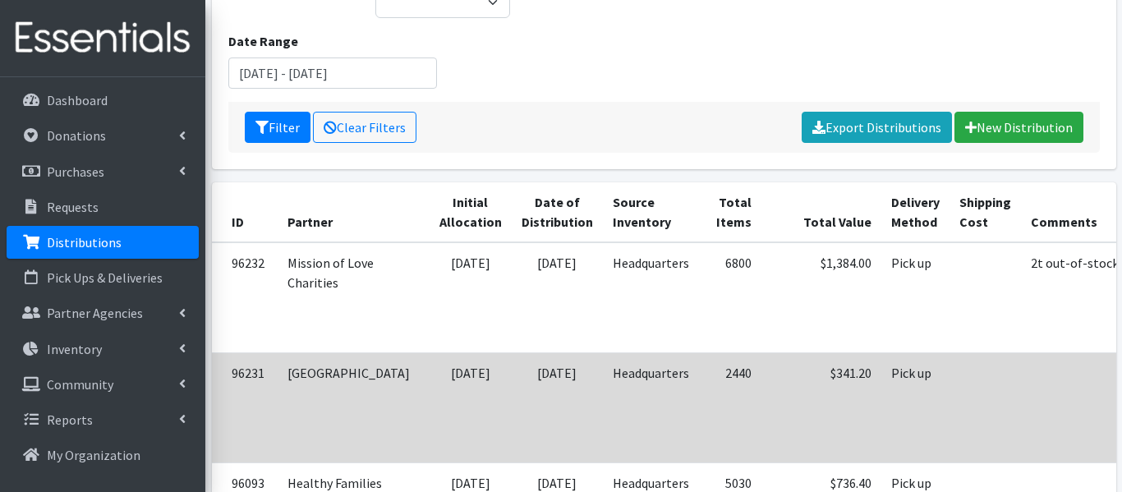
scroll to position [0, 44]
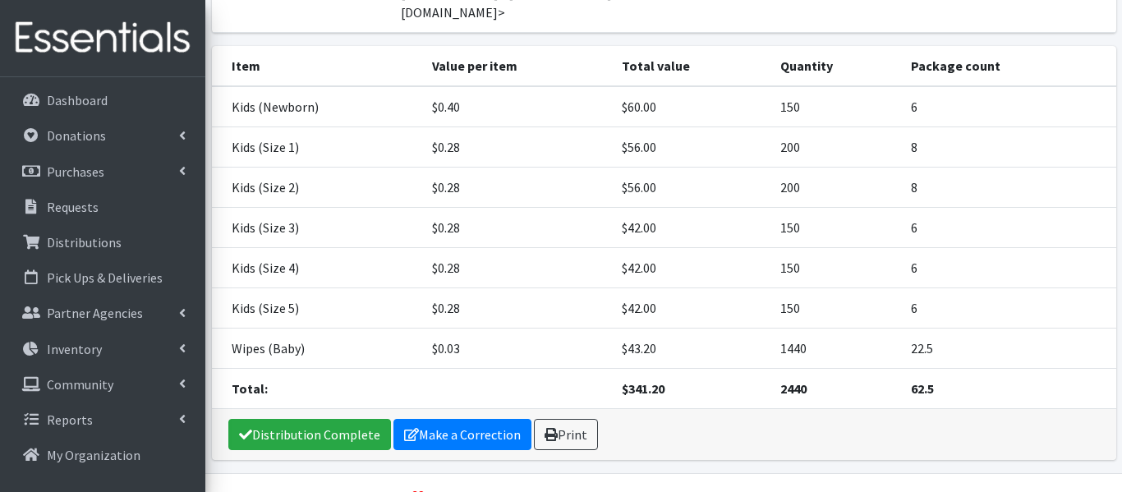
scroll to position [226, 0]
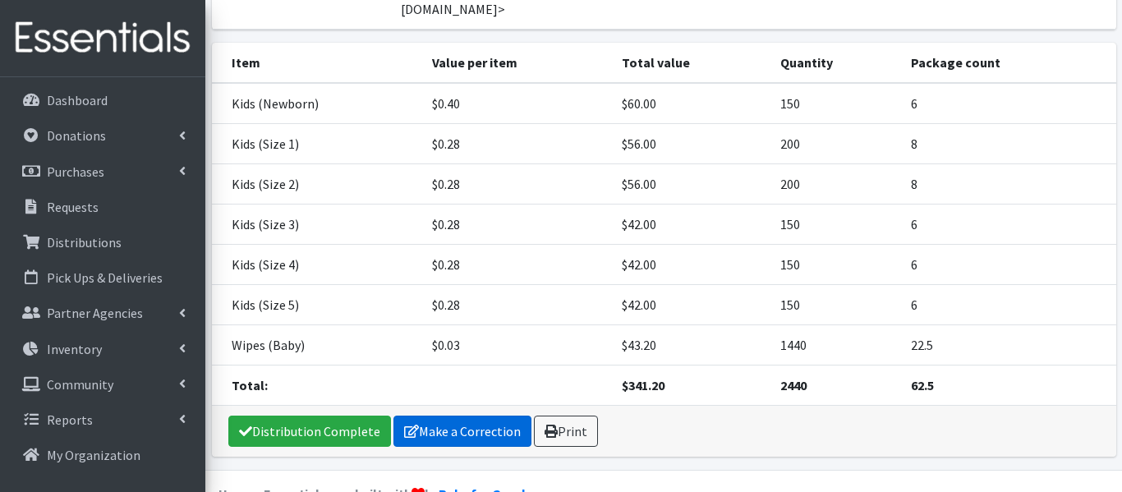
click at [473, 416] on link "Make a Correction" at bounding box center [462, 431] width 138 height 31
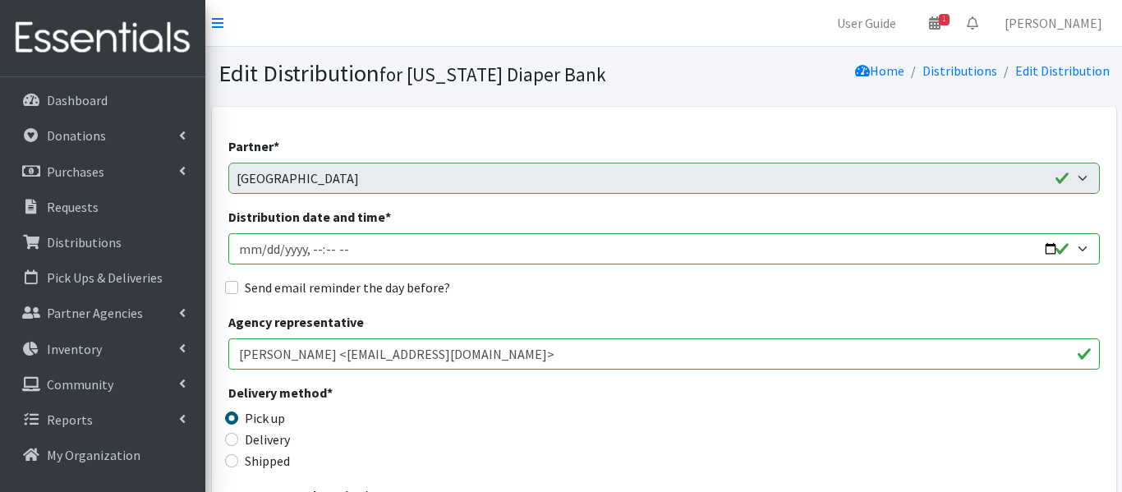
click at [264, 249] on input "Distribution date and time *" at bounding box center [663, 248] width 871 height 31
click at [314, 244] on input "Distribution date and time *" at bounding box center [663, 248] width 871 height 31
type input "[DATE]T10:30"
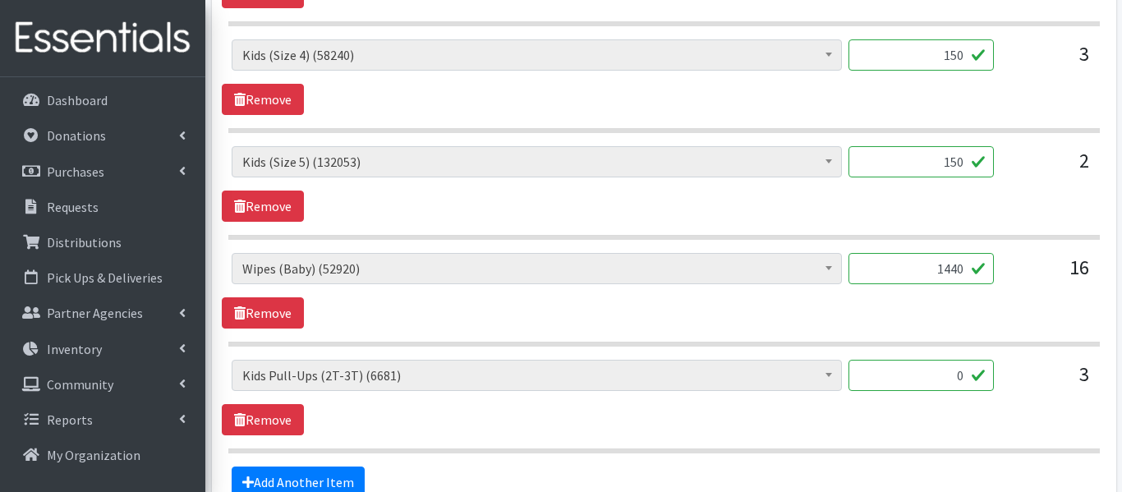
scroll to position [1303, 0]
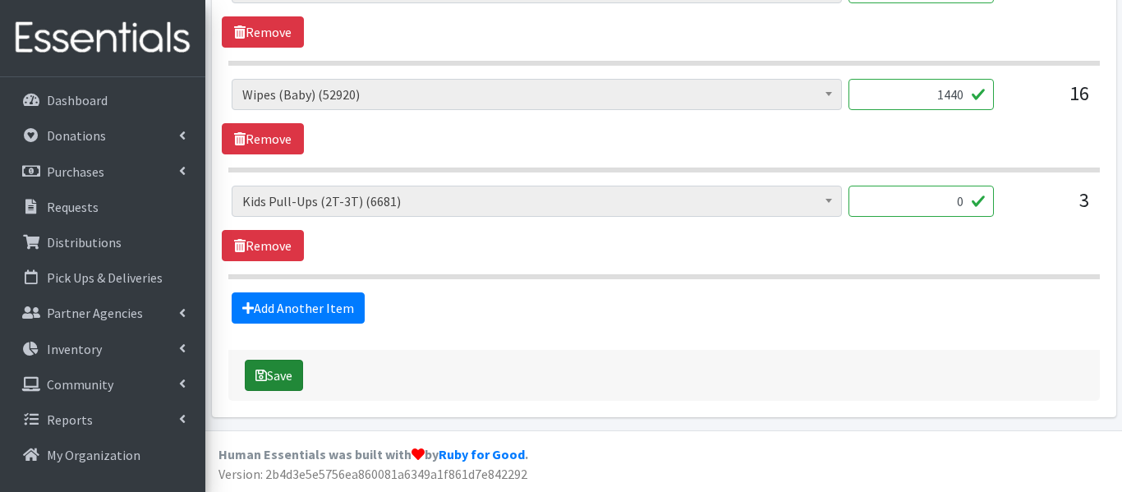
click at [274, 374] on button "Save" at bounding box center [274, 375] width 58 height 31
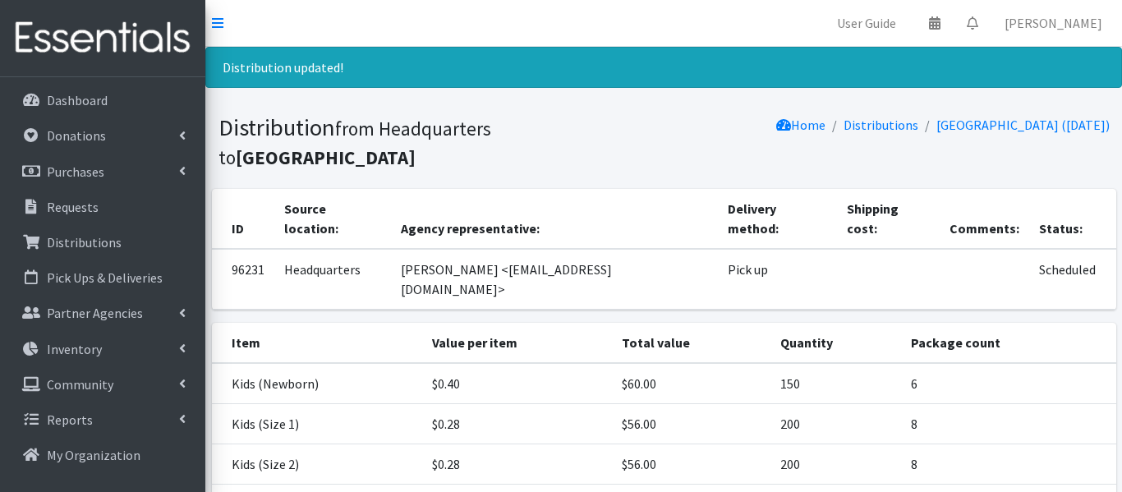
click at [274, 404] on td "Kids (Size 1)" at bounding box center [317, 424] width 210 height 40
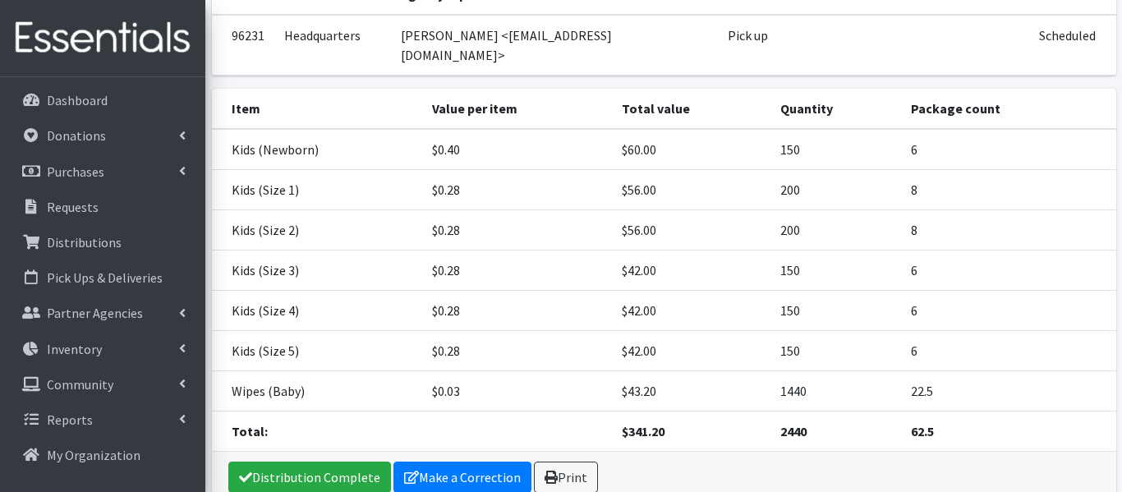
scroll to position [236, 0]
